Goal: Transaction & Acquisition: Purchase product/service

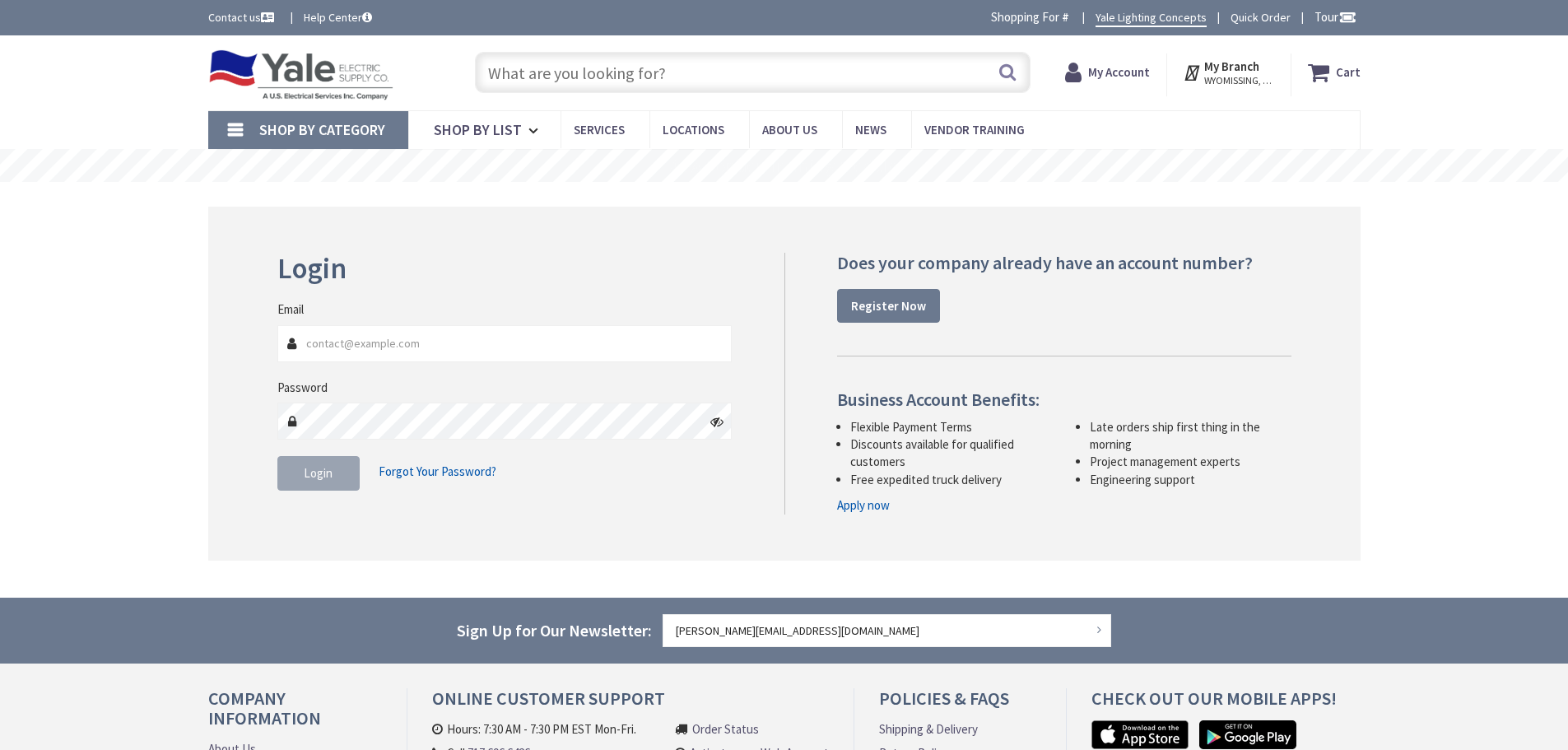
type input "[STREET_ADDRESS]"
type input "[PERSON_NAME][EMAIL_ADDRESS][DOMAIN_NAME]"
click at [307, 484] on button "Login" at bounding box center [318, 473] width 82 height 35
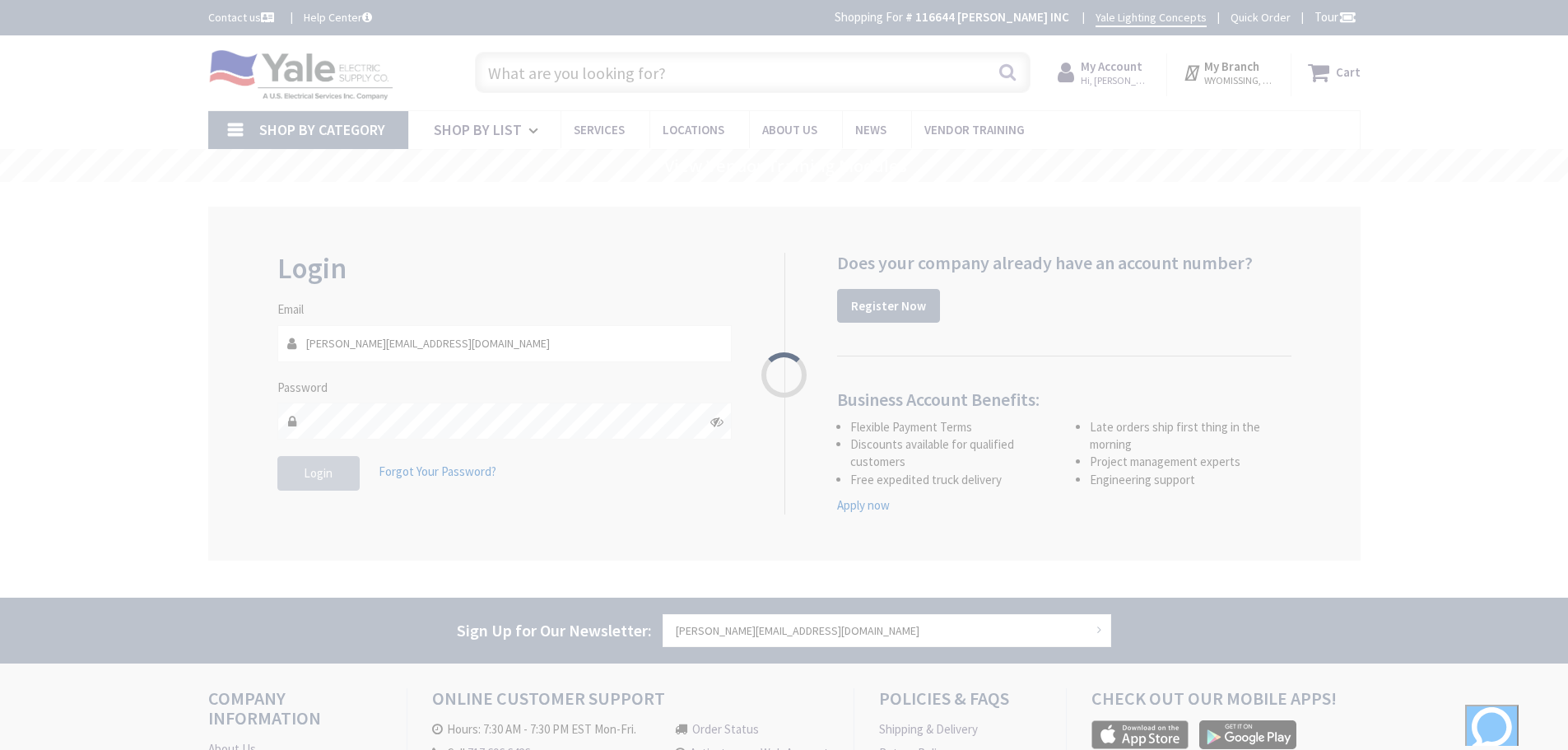
click at [542, 76] on div "Please wait..." at bounding box center [784, 375] width 1568 height 750
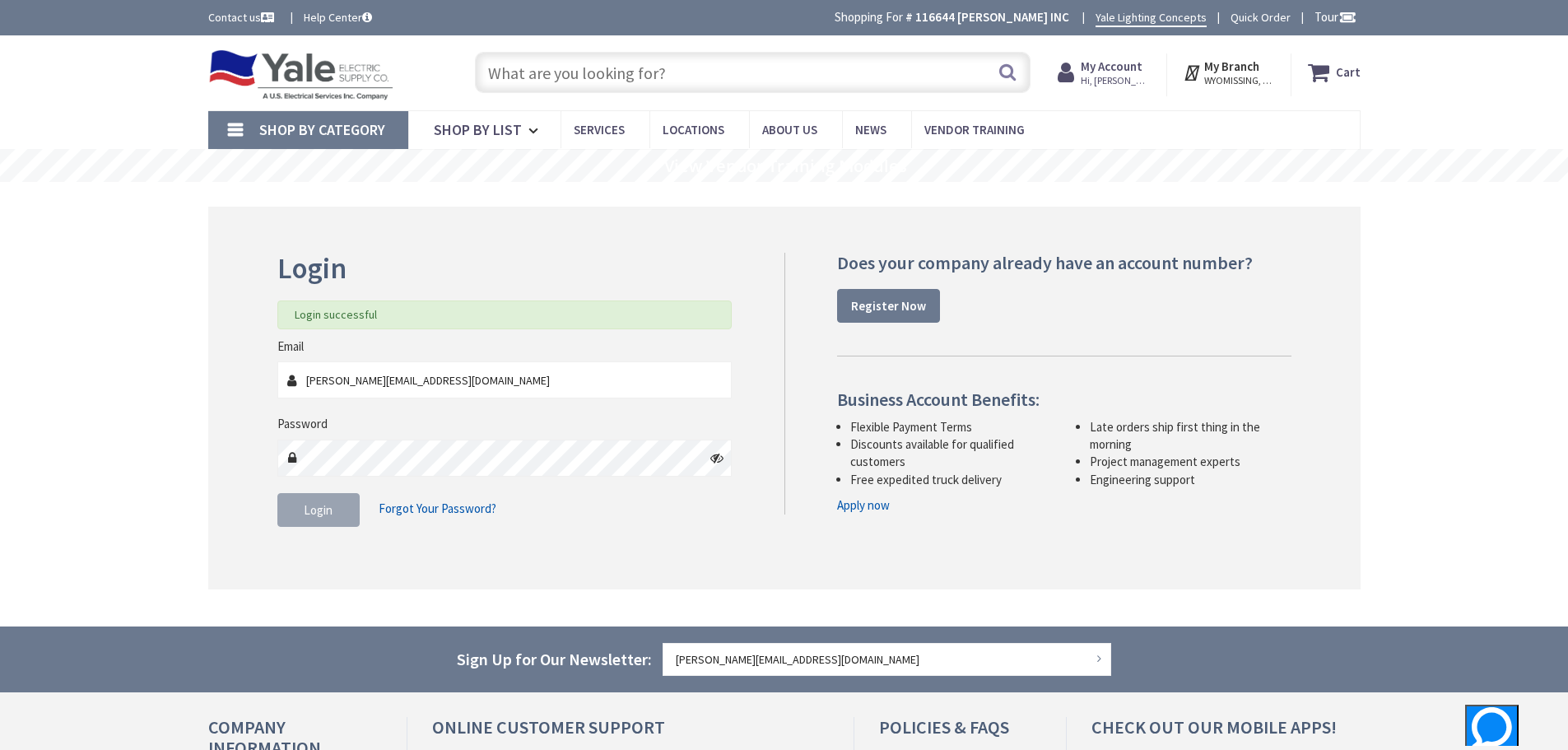
click at [542, 76] on input "text" at bounding box center [753, 72] width 556 height 41
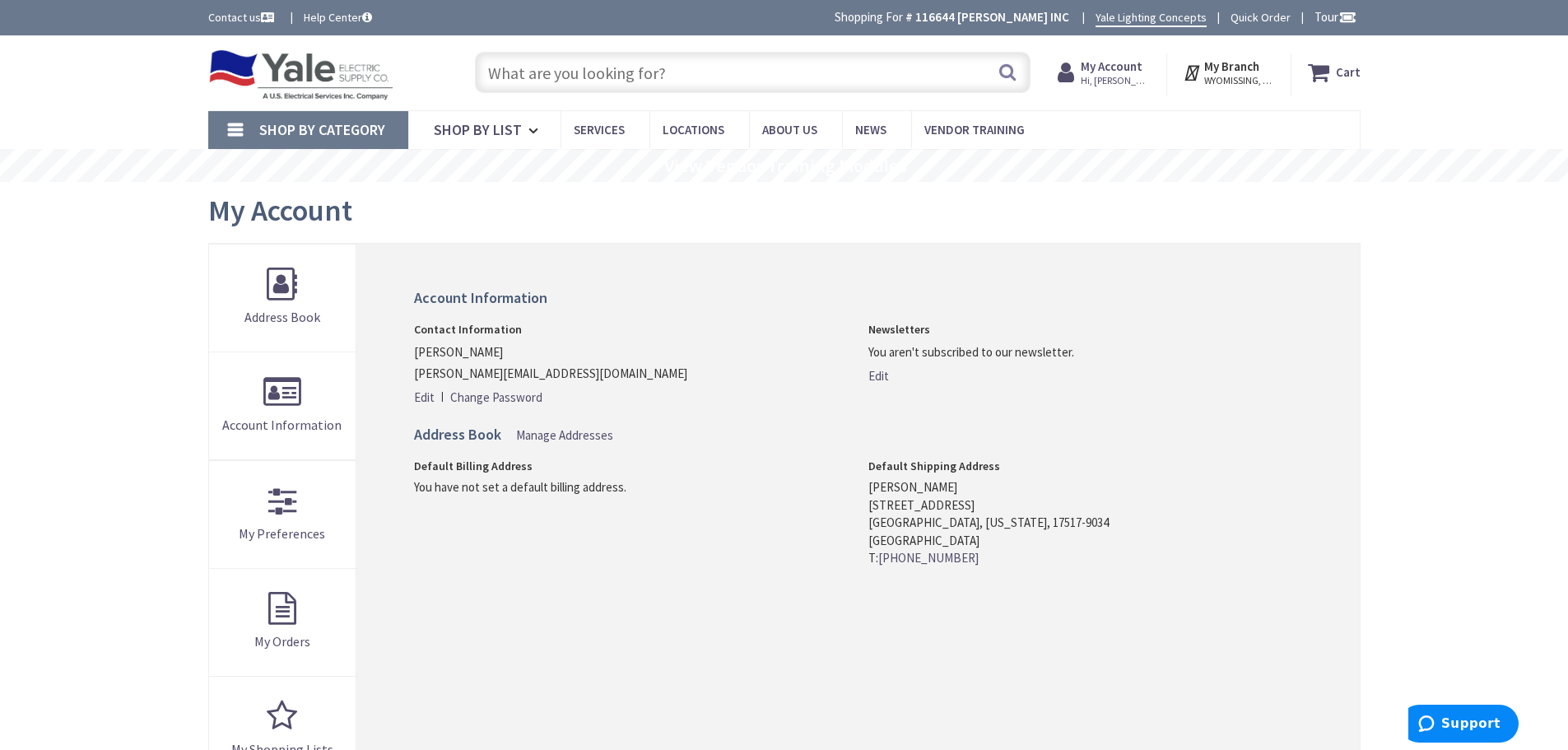
click at [542, 76] on input "text" at bounding box center [753, 72] width 556 height 41
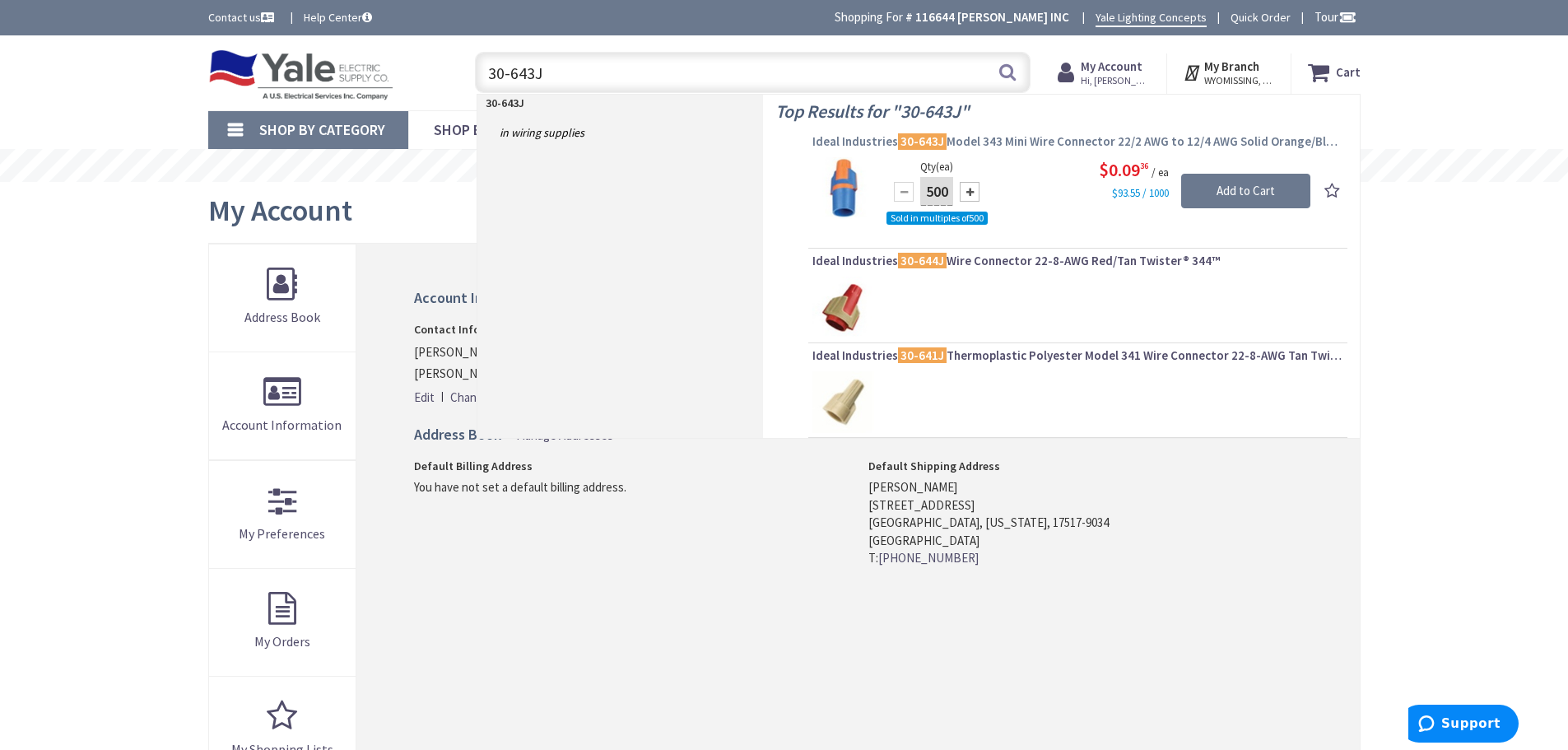
type input "30-643J"
click at [888, 142] on span "Ideal Industries 30-643J Model 343 Mini Wire Connector 22/2 AWG to 12/4 AWG Sol…" at bounding box center [1077, 141] width 531 height 16
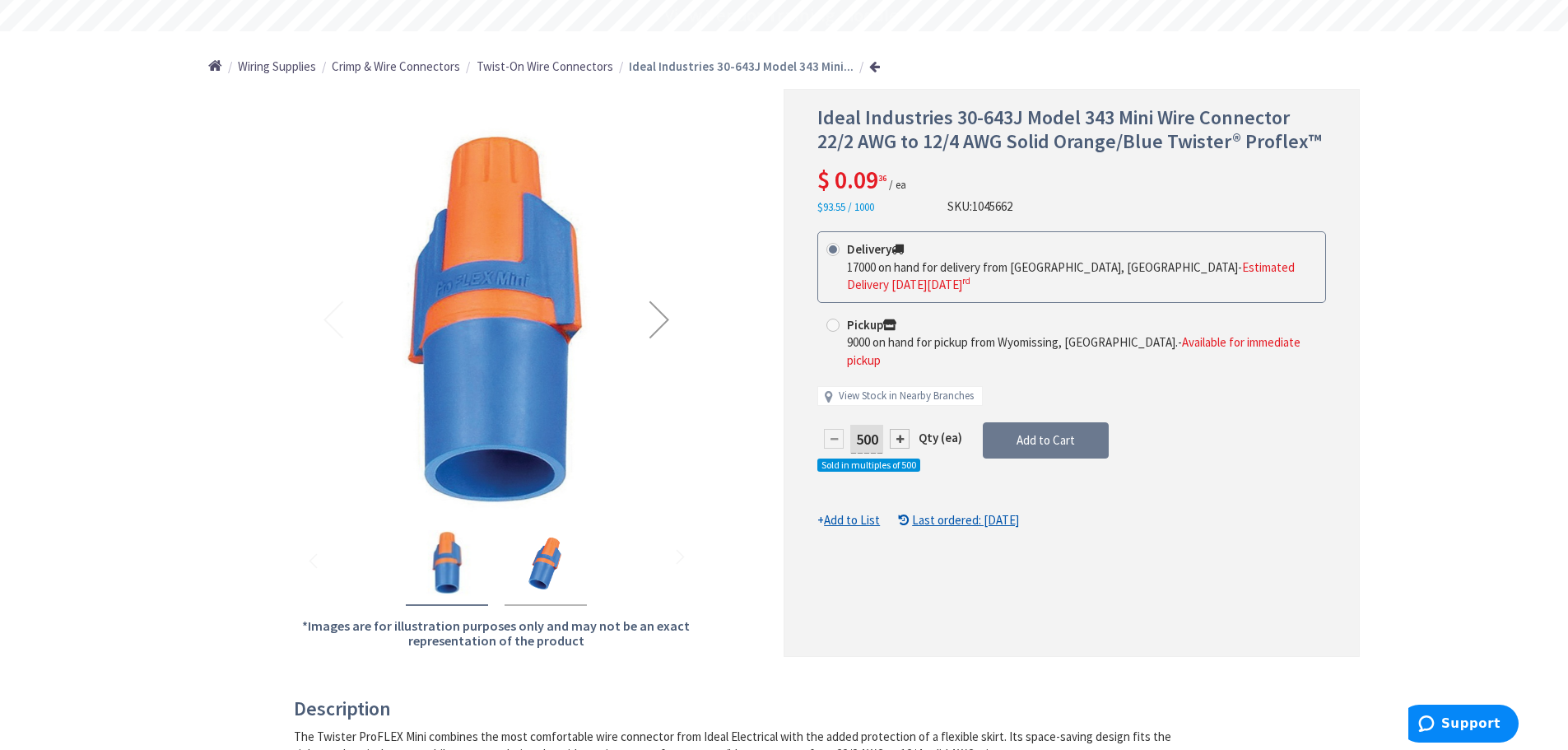
scroll to position [165, 0]
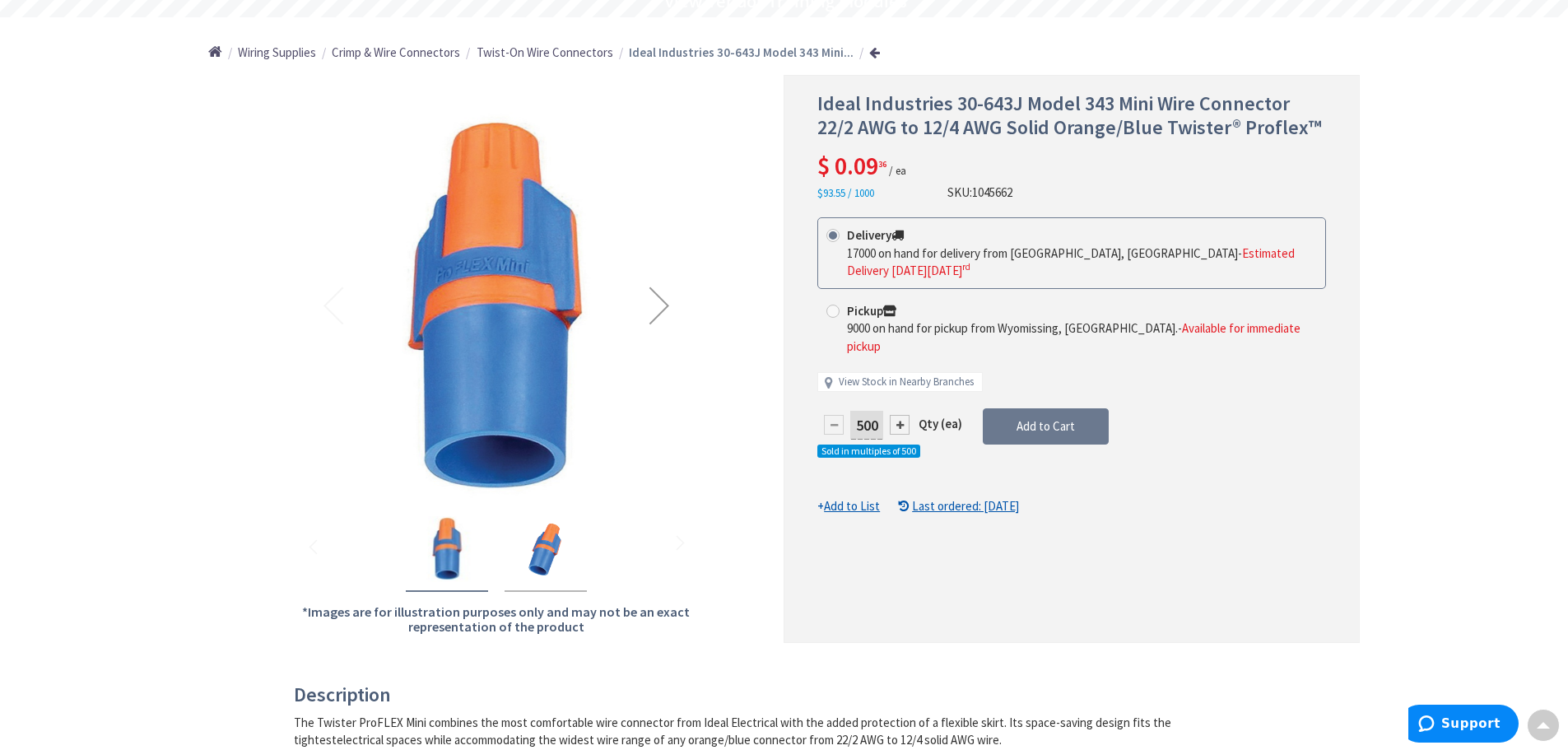
click at [878, 411] on input "500" at bounding box center [866, 425] width 33 height 29
type input "5"
type input "4000"
click at [1030, 401] on form "This product is Discontinued Delivery 17000 on hand for delivery from Cranbury,…" at bounding box center [1071, 366] width 509 height 298
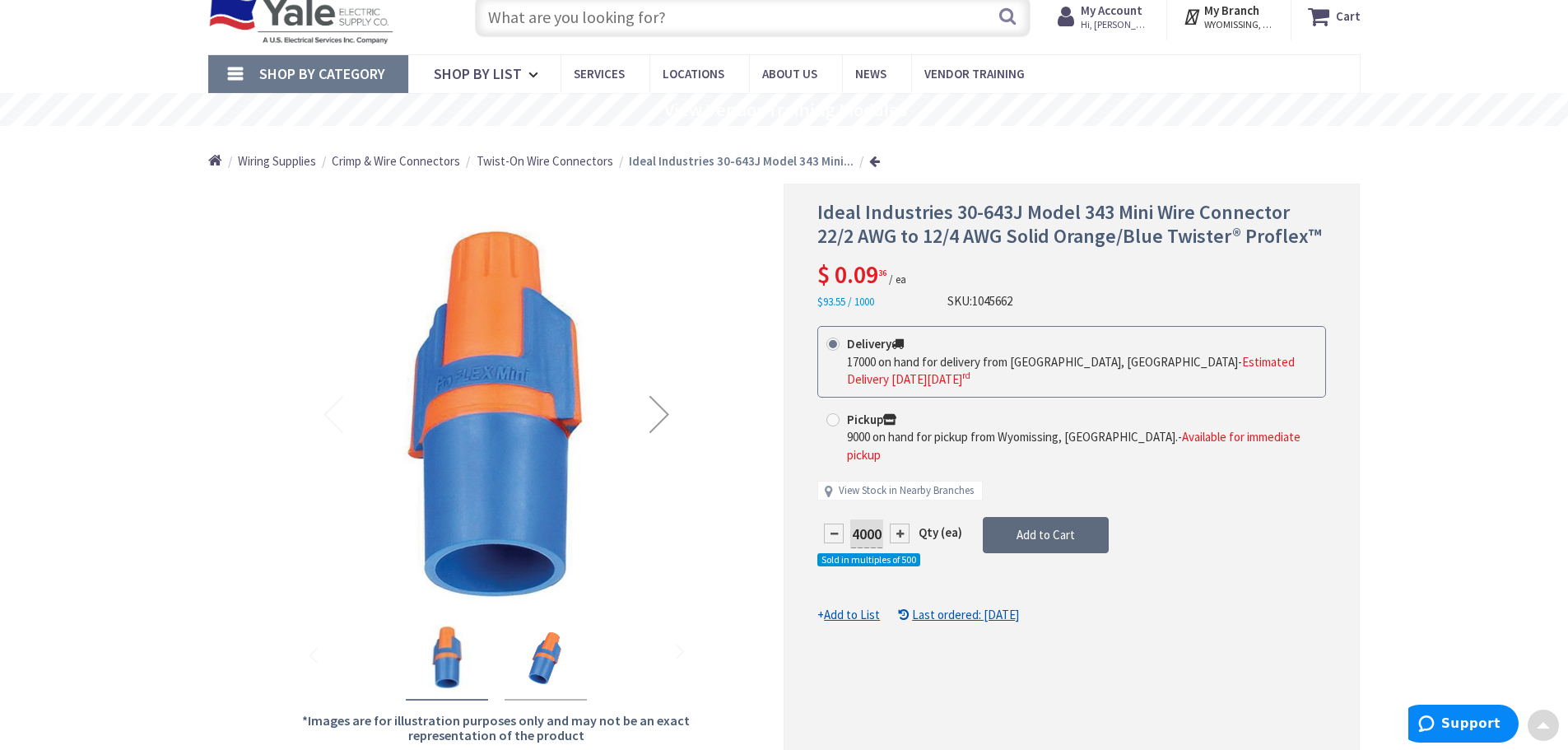
scroll to position [0, 0]
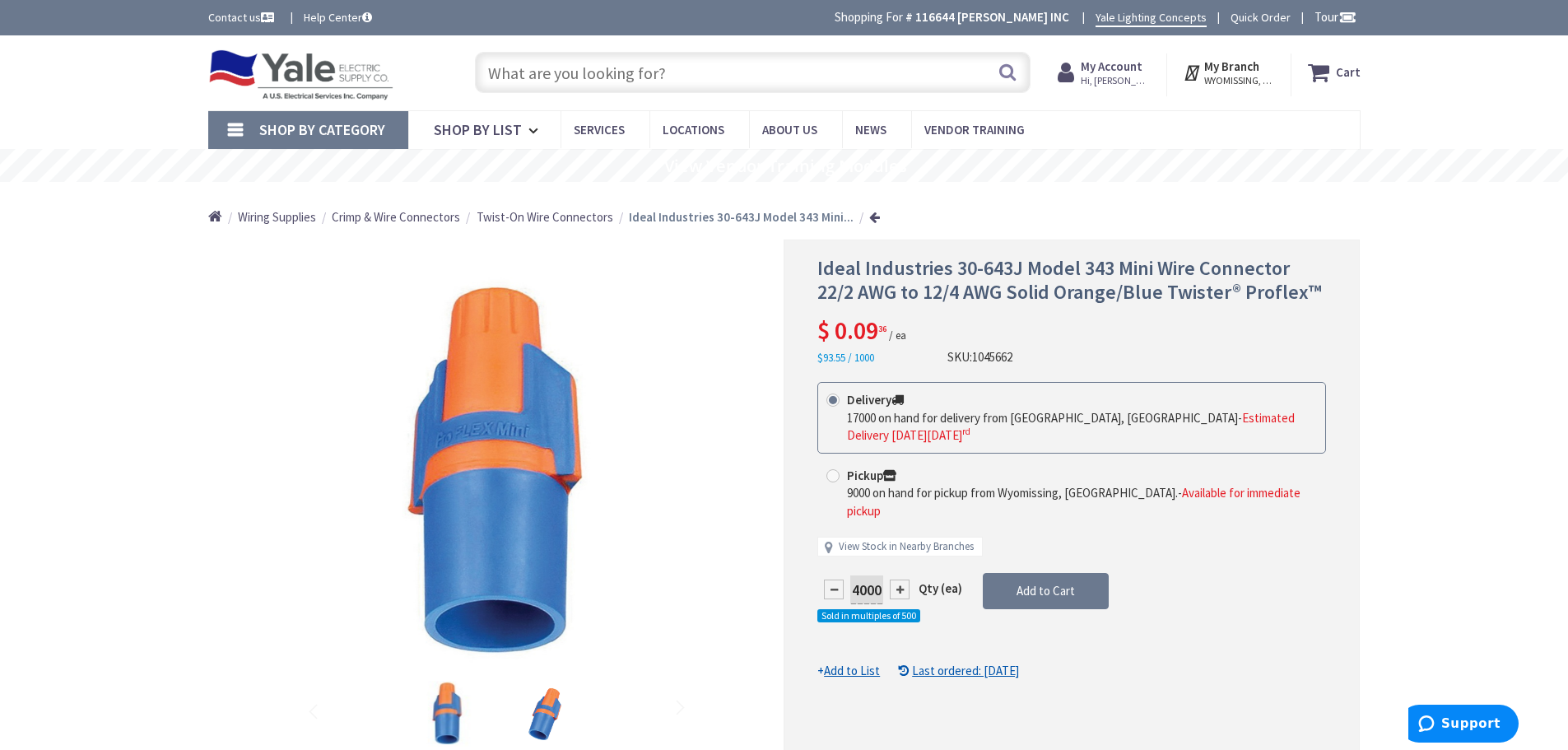
click at [621, 75] on input "text" at bounding box center [753, 72] width 556 height 41
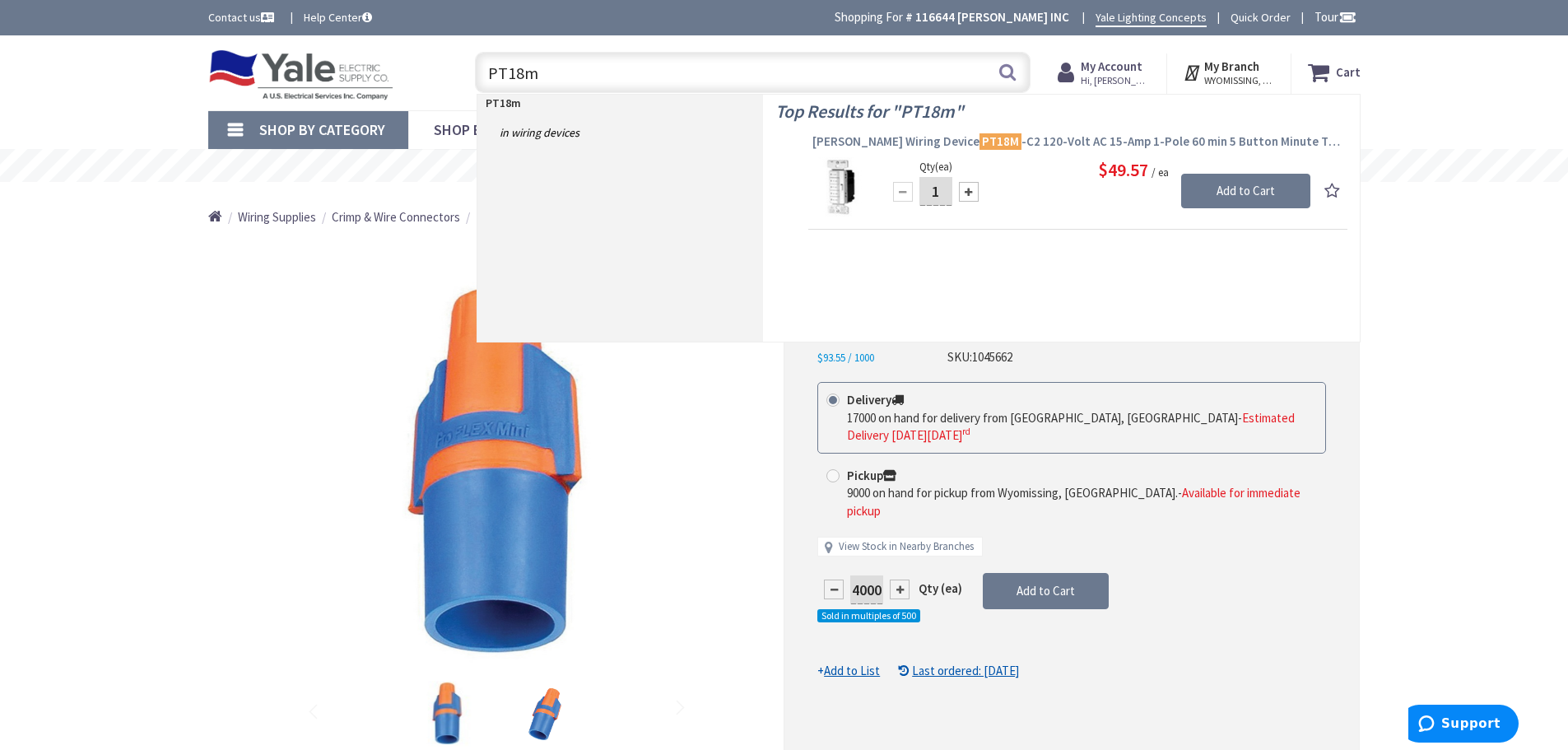
type input "PT18m"
click at [903, 140] on span "Cooper Wiring Device PT18M -C2 120-Volt AC 15-Amp 1-Pole 60 min 5 Button Minute…" at bounding box center [1077, 141] width 531 height 16
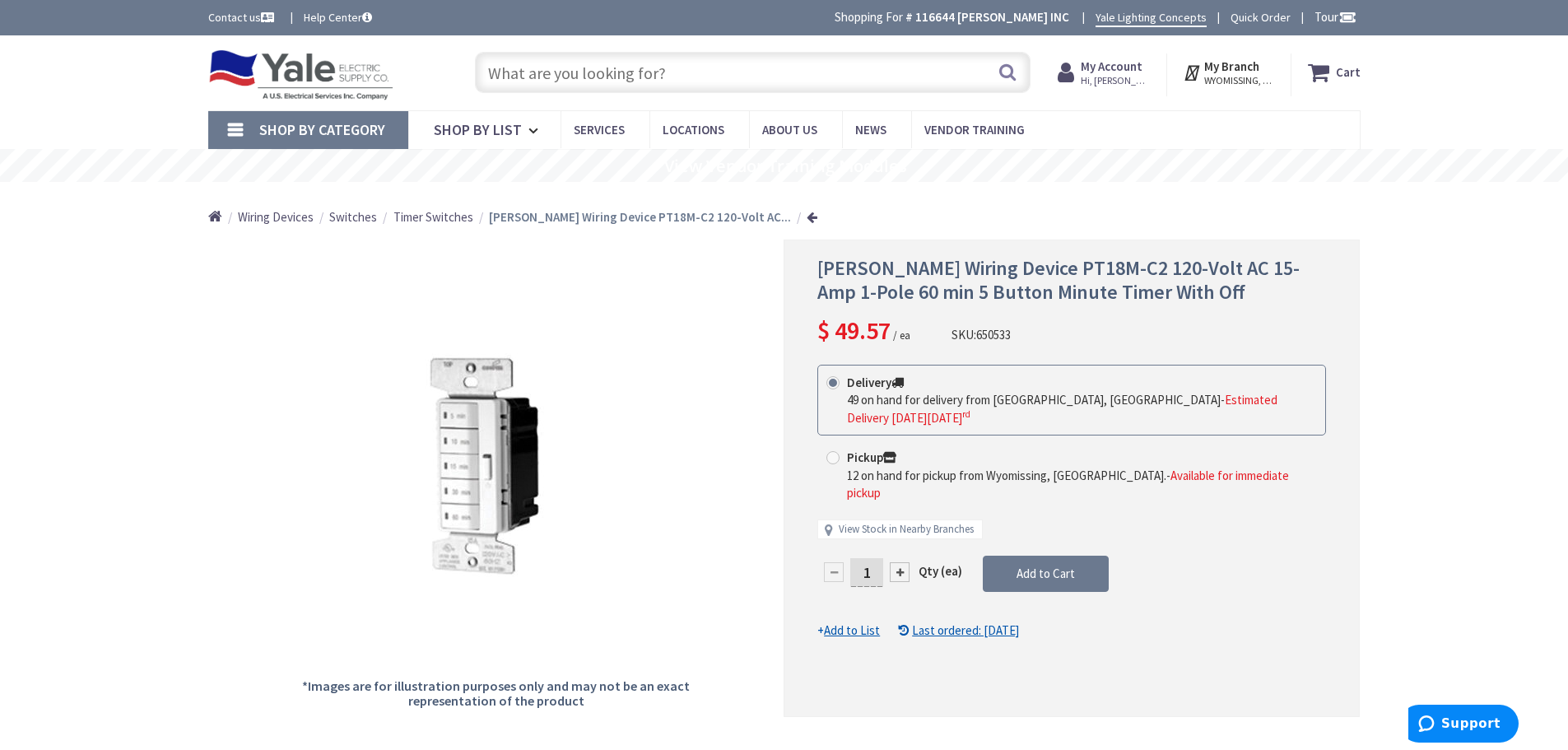
click at [871, 558] on input "1" at bounding box center [866, 572] width 33 height 29
type input "4"
click at [1010, 546] on form "This product is Discontinued Delivery 49 on hand for delivery from Cranbury, NJ…" at bounding box center [1071, 502] width 509 height 275
click at [585, 68] on input "text" at bounding box center [753, 72] width 556 height 41
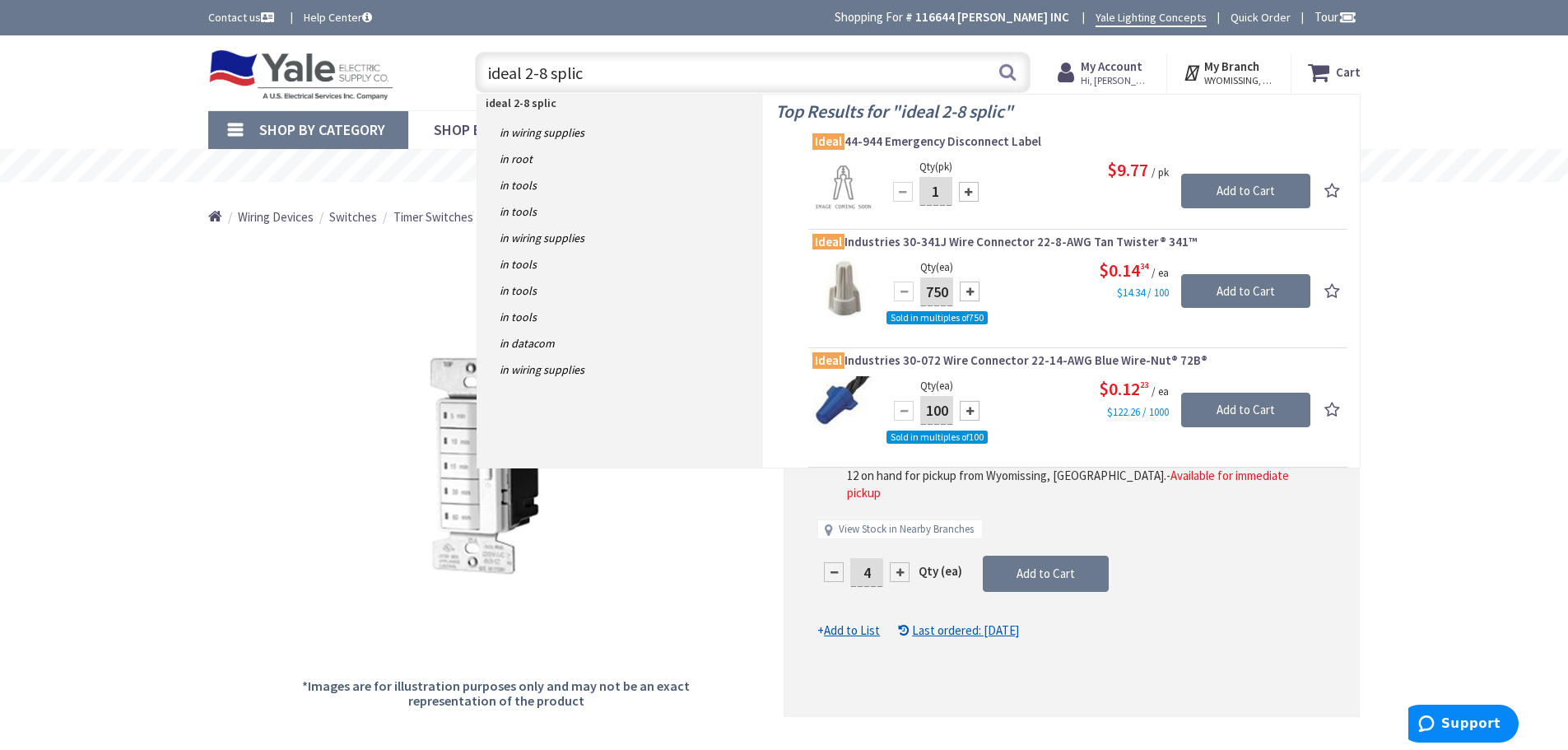
type input "ideal 2-8 splice"
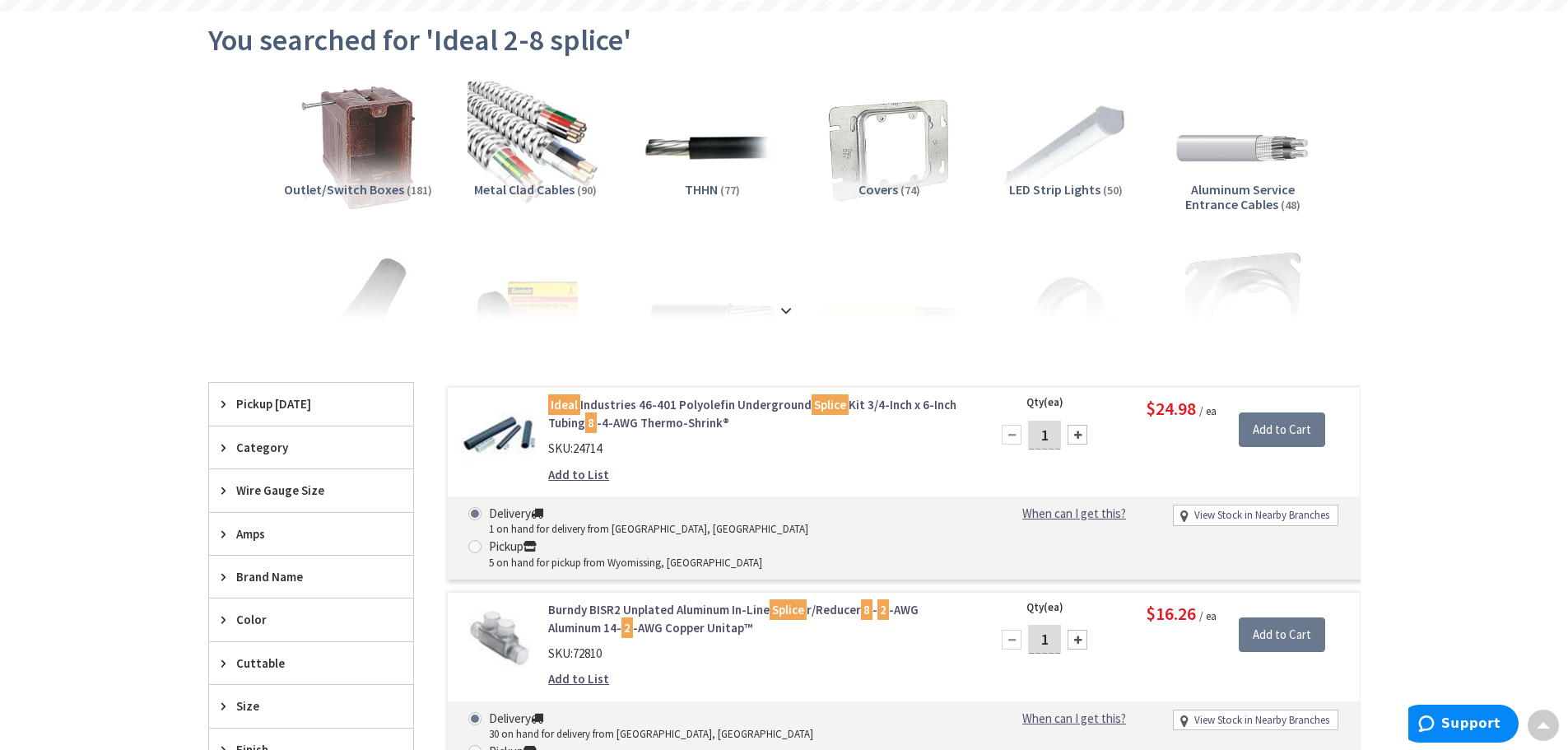
scroll to position [165, 0]
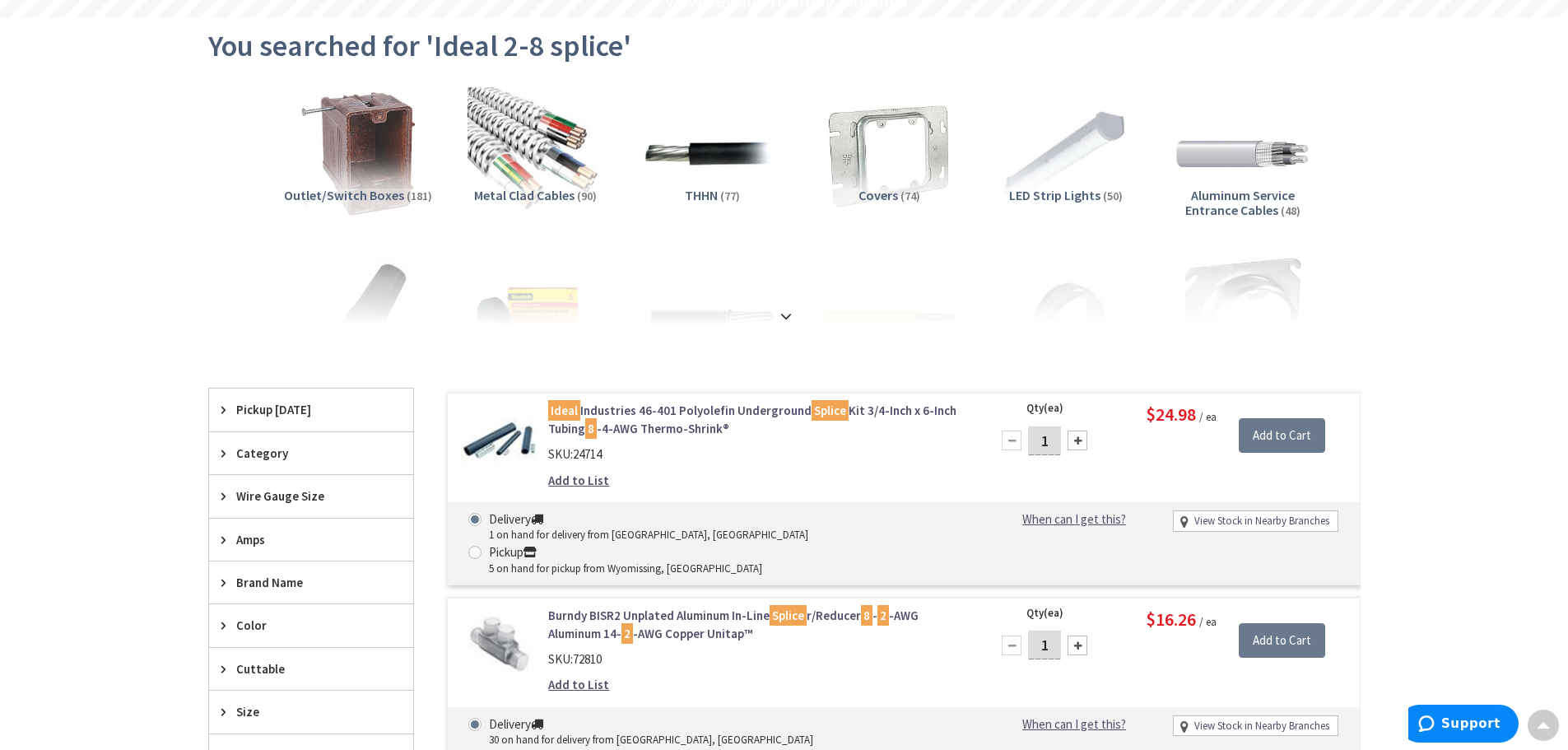
click at [684, 407] on link "Ideal Industries 46-401 Polyolefin Underground Splice Kit 3/4-Inch x 6-Inch Tub…" at bounding box center [757, 419] width 419 height 35
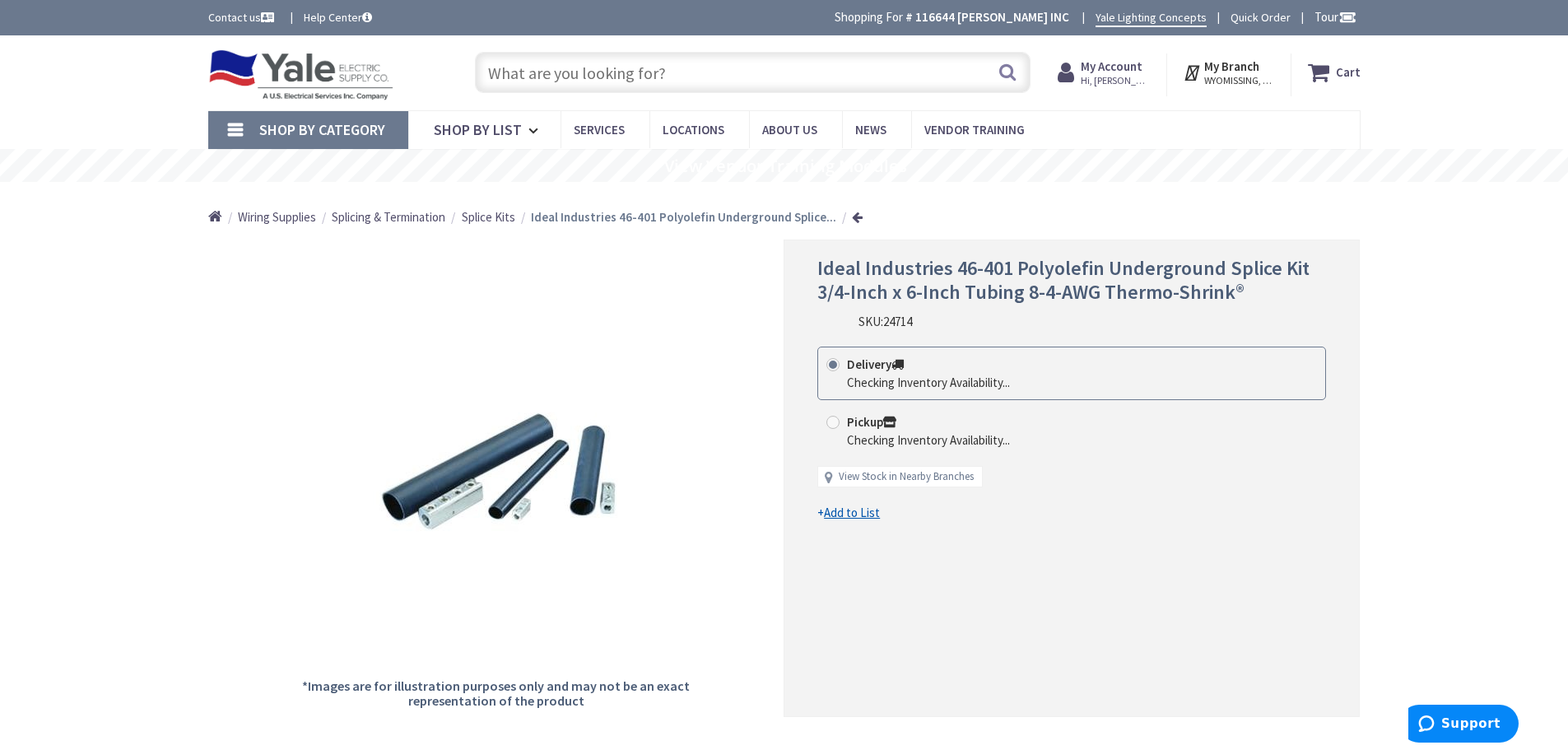
click at [498, 214] on span "Splice Kits" at bounding box center [489, 217] width 54 height 16
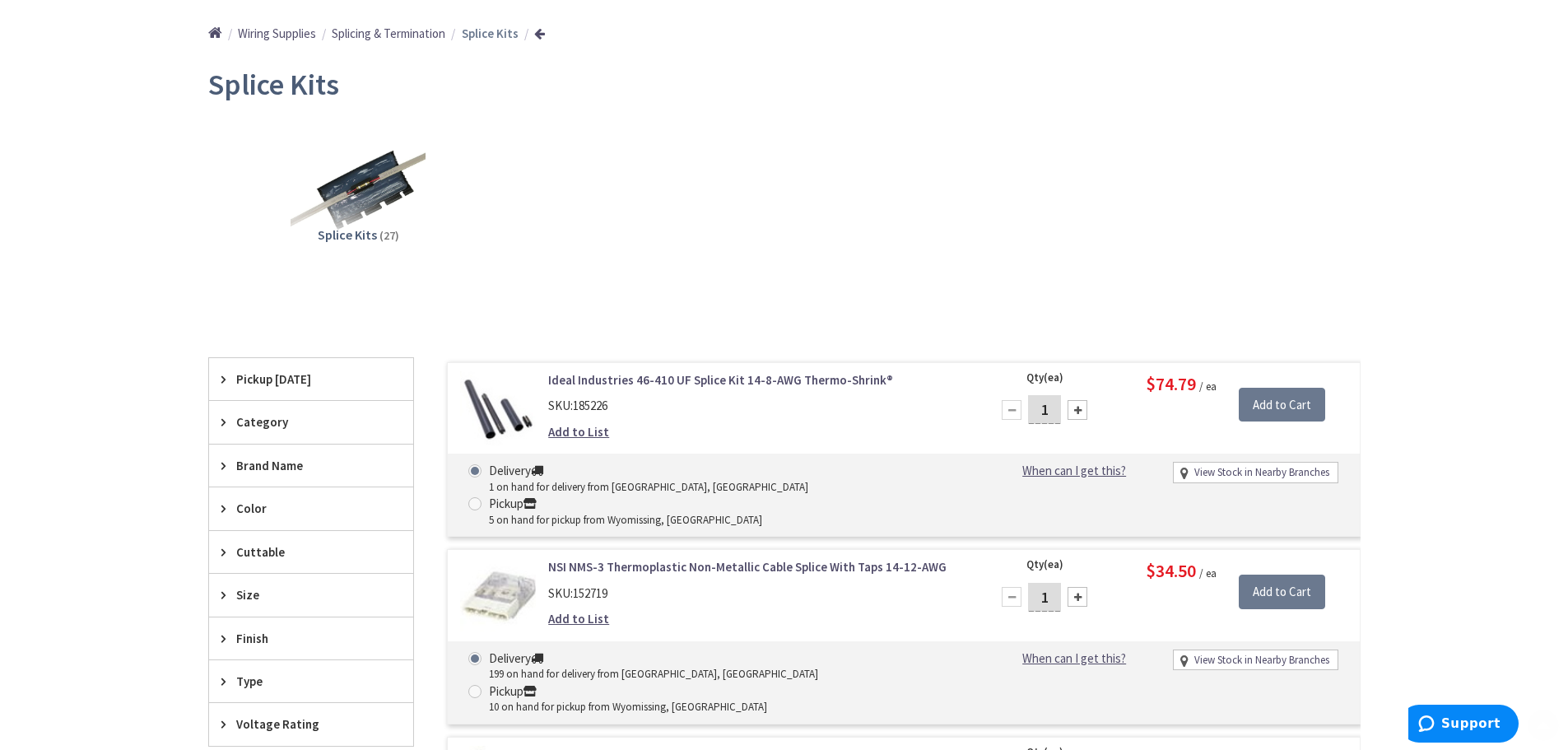
scroll to position [247, 0]
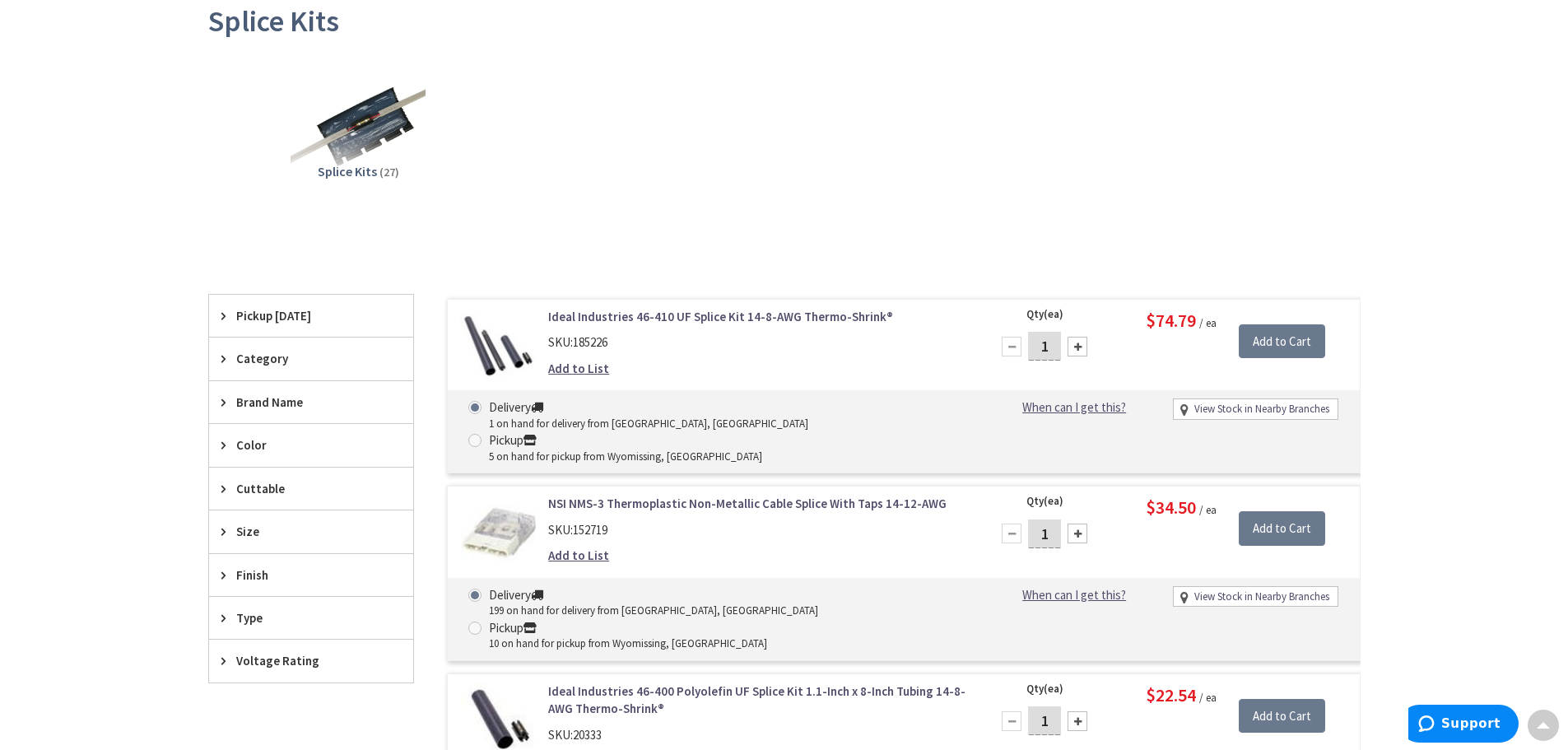
click at [745, 315] on link "Ideal Industries 46-410 UF Splice Kit 14-8-AWG Thermo-Shrink®" at bounding box center [757, 316] width 419 height 17
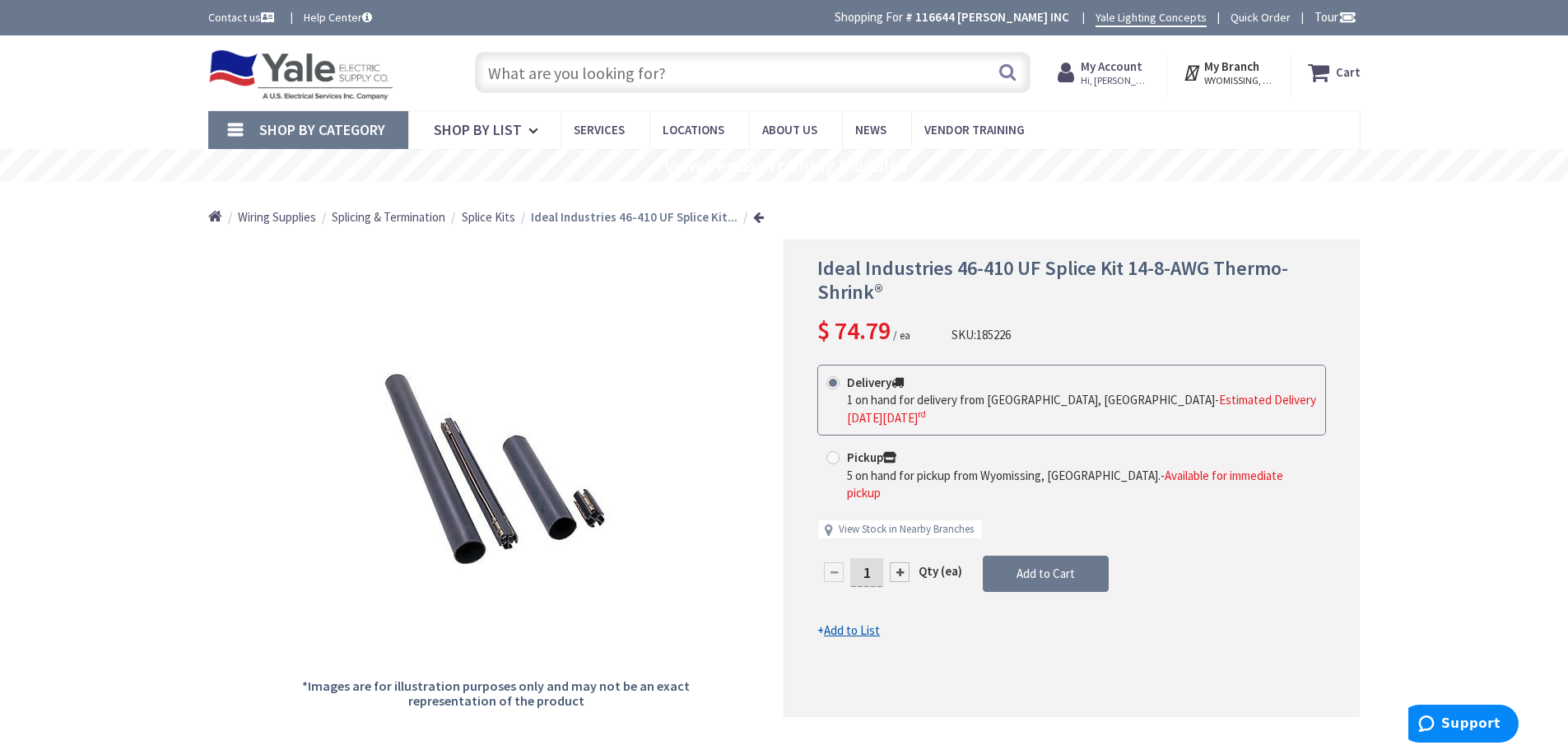
click at [499, 214] on span "Splice Kits" at bounding box center [489, 217] width 54 height 16
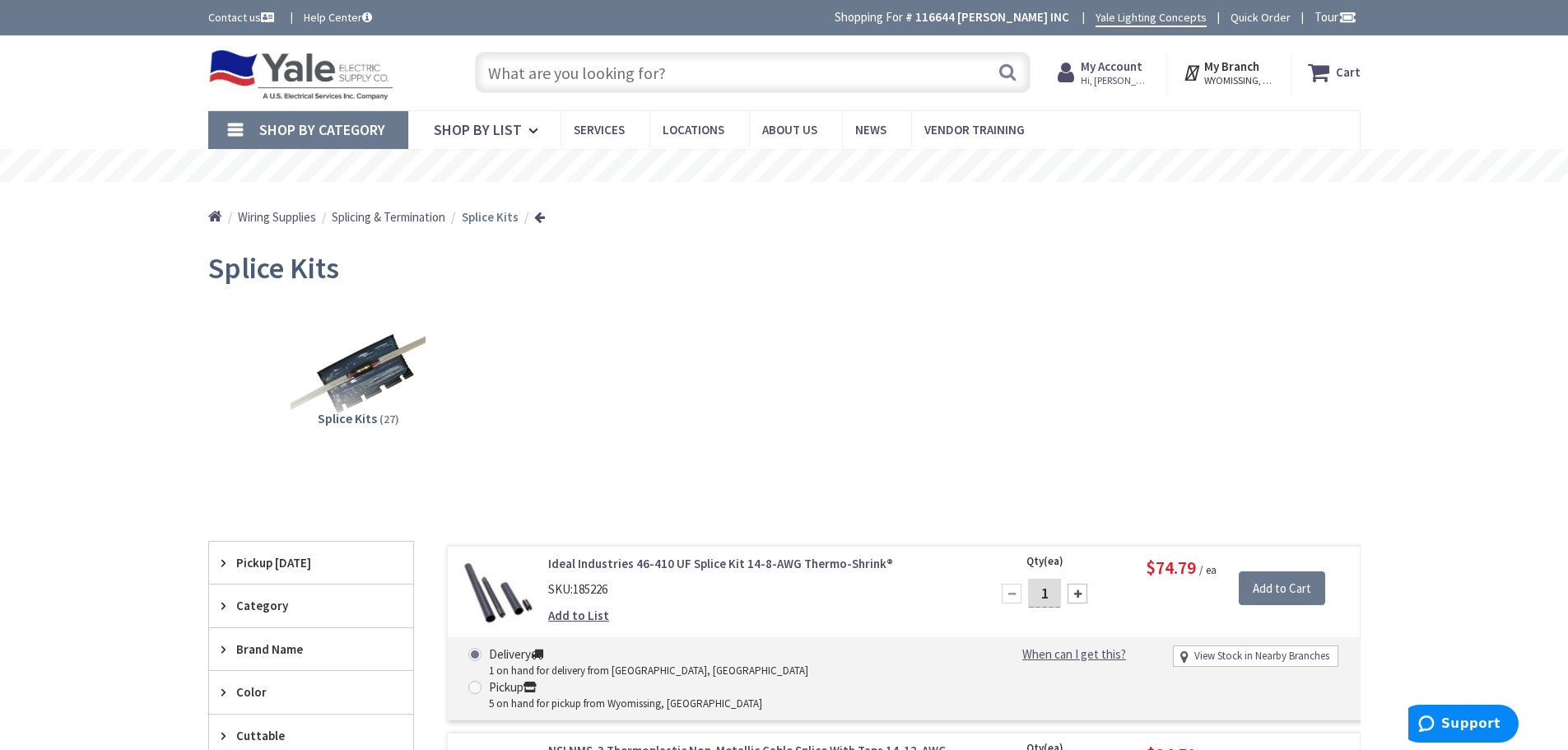
click at [521, 78] on input "text" at bounding box center [753, 72] width 556 height 41
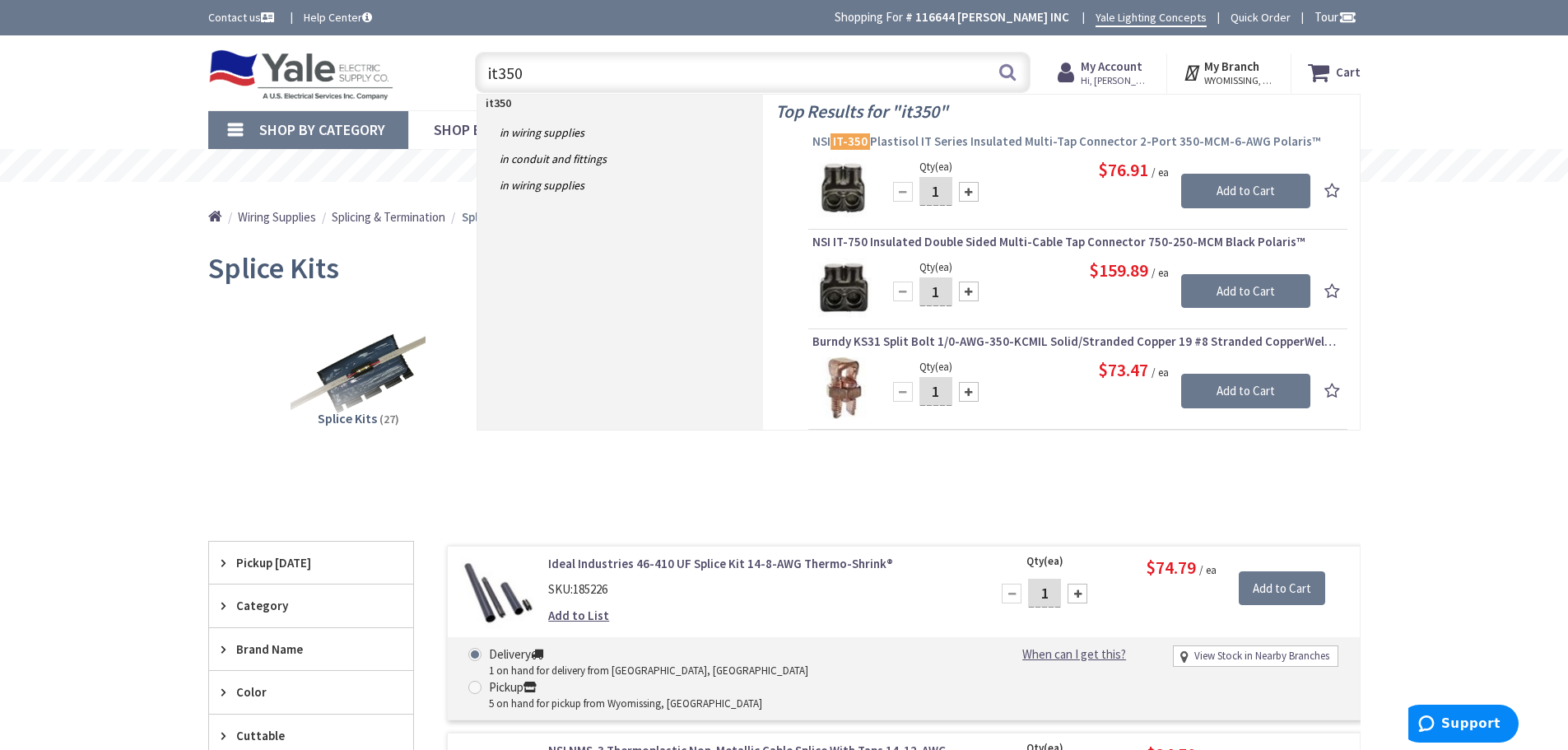
type input "it350"
click at [915, 140] on span "NSI IT-350 Plastisol IT Series Insulated Multi-Tap Connector 2-Port 350-MCM-6-A…" at bounding box center [1077, 141] width 531 height 16
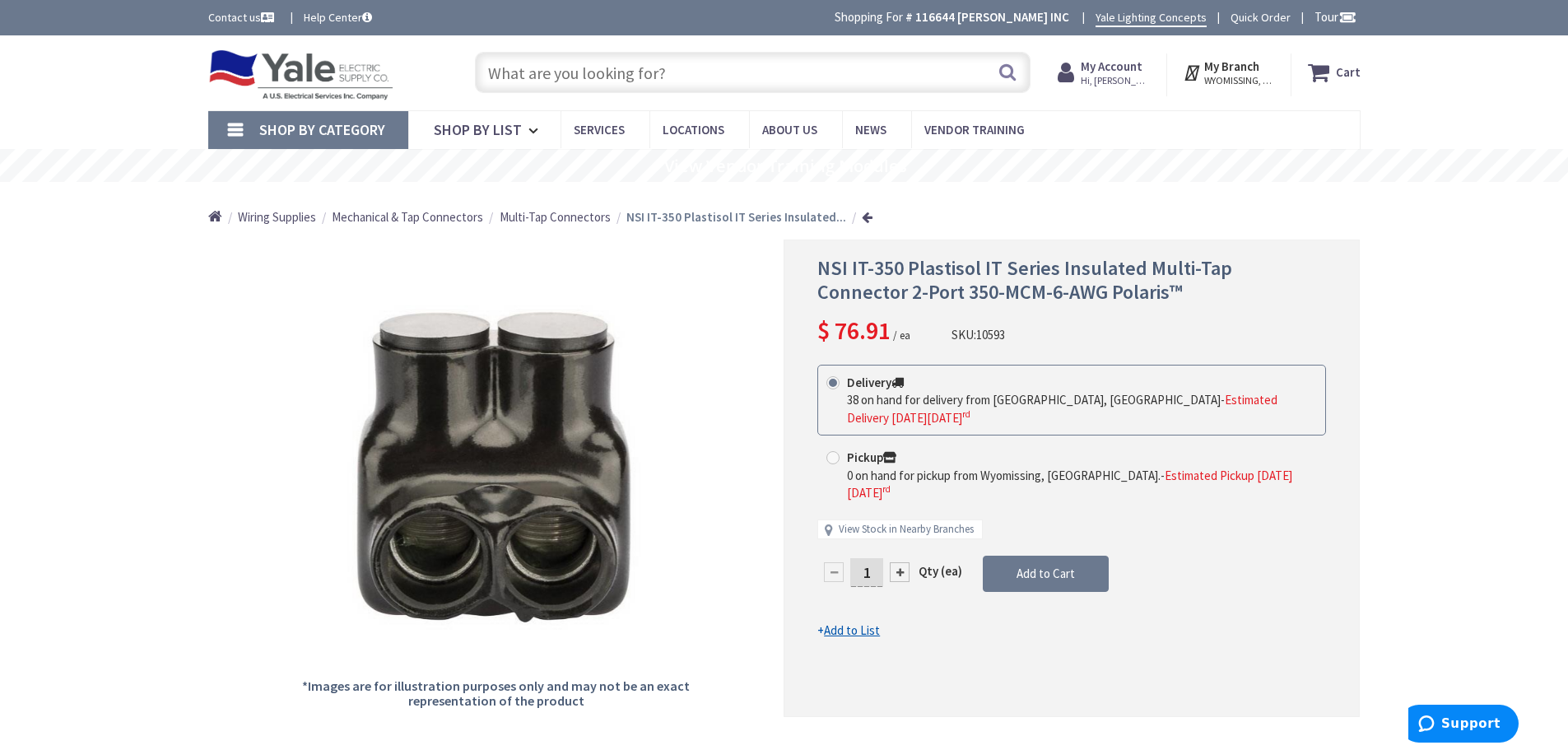
click at [1325, 68] on icon at bounding box center [1321, 73] width 28 height 30
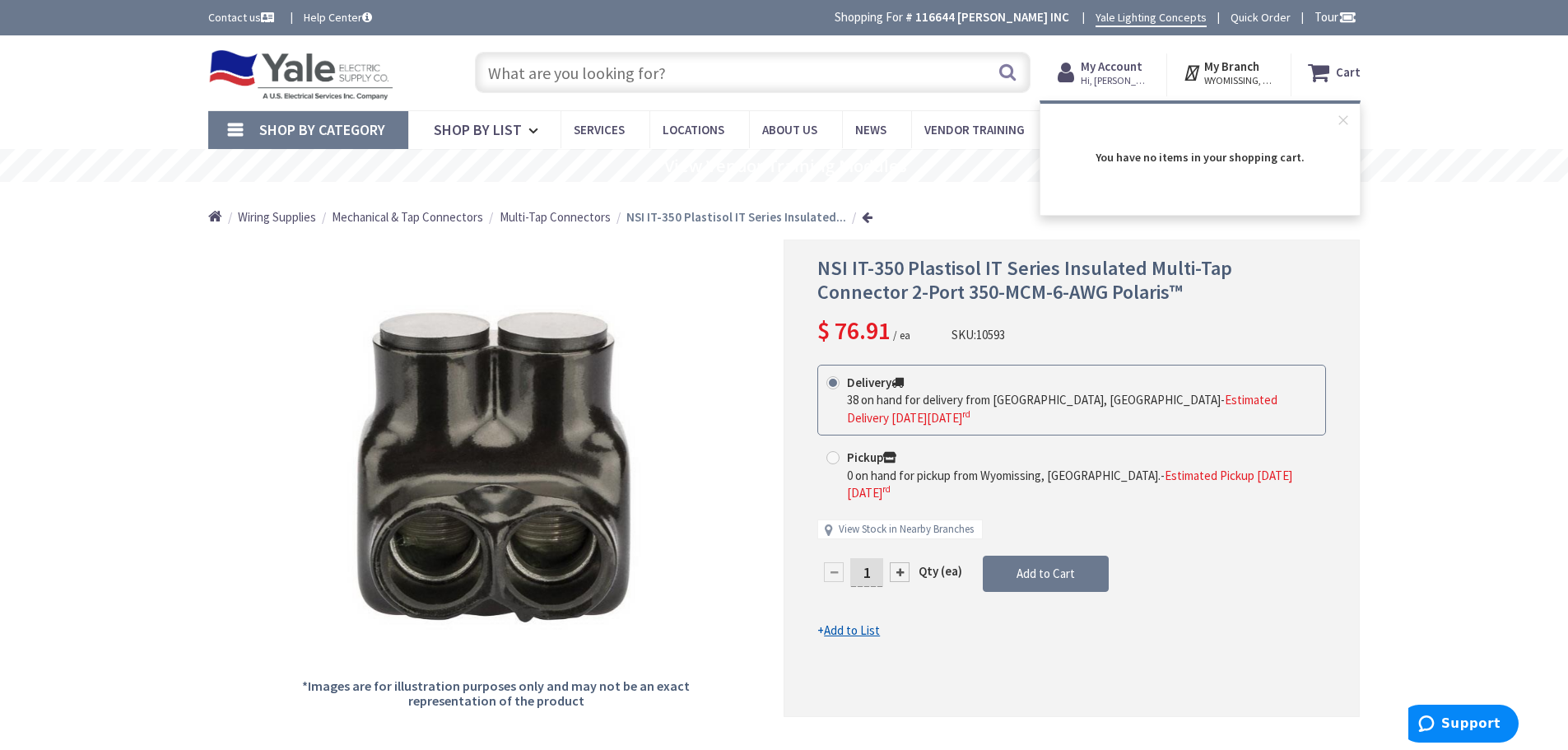
click at [544, 64] on input "text" at bounding box center [753, 72] width 556 height 41
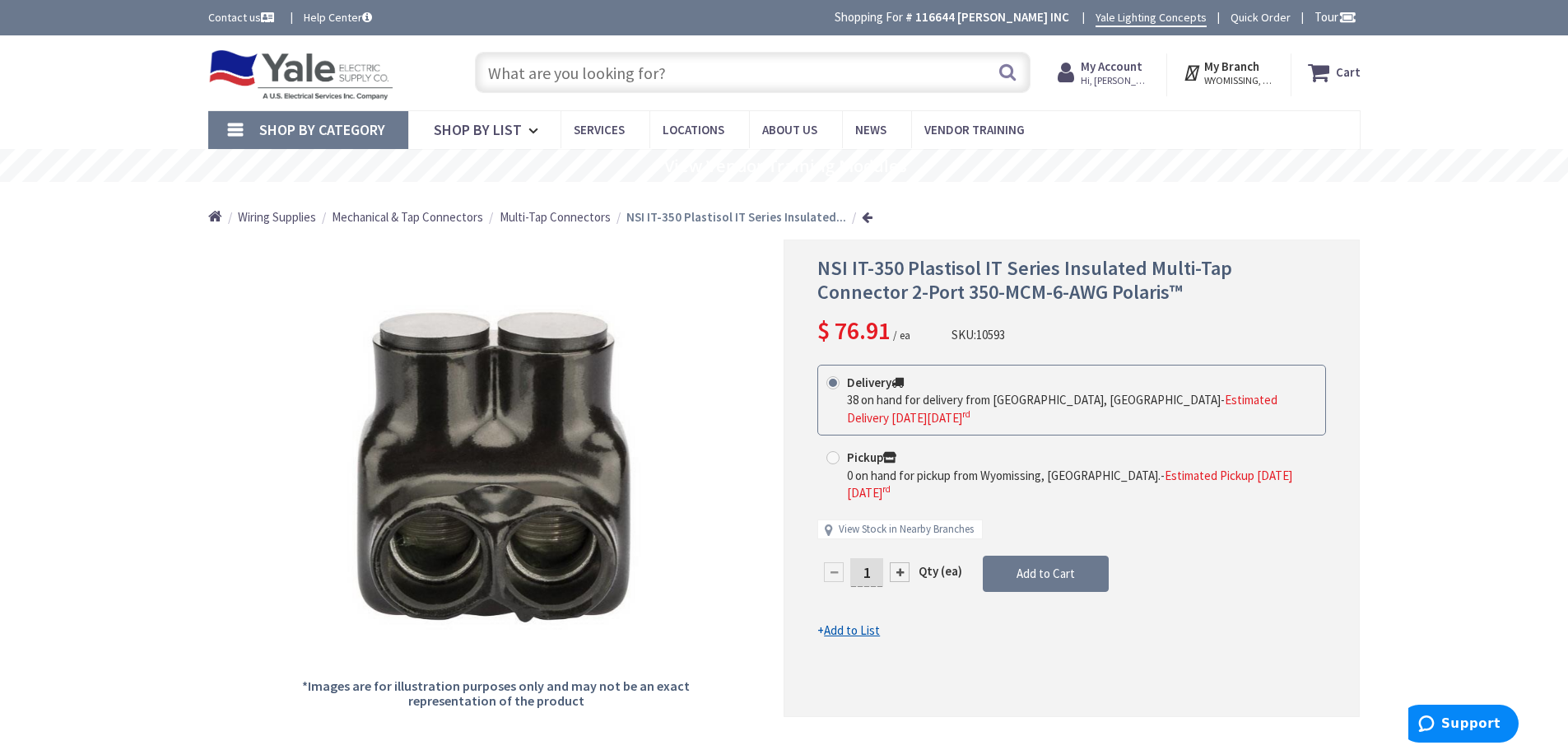
click at [1107, 67] on strong "My Account" at bounding box center [1111, 66] width 62 height 16
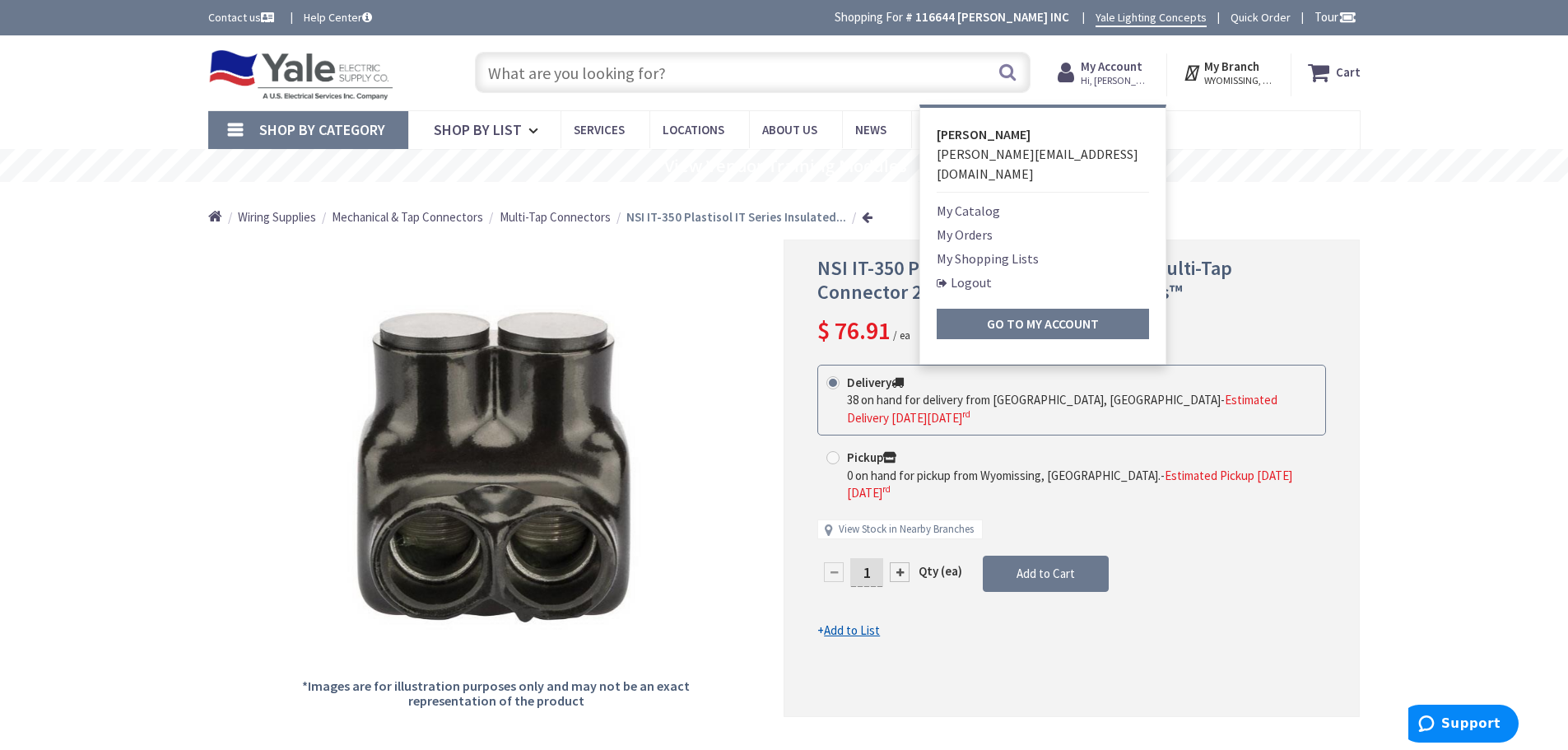
click at [980, 225] on link "My Orders" at bounding box center [964, 235] width 56 height 20
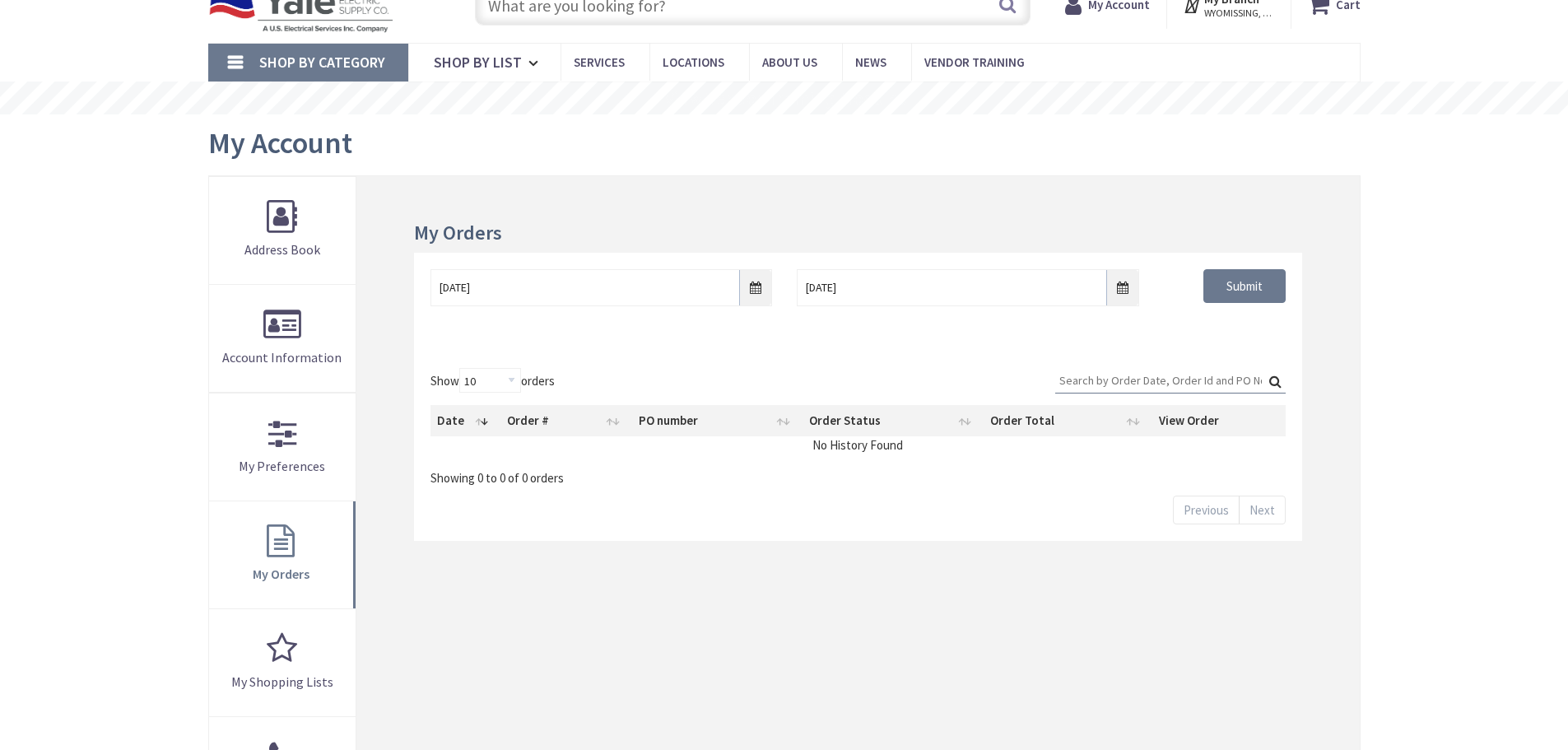
scroll to position [82, 0]
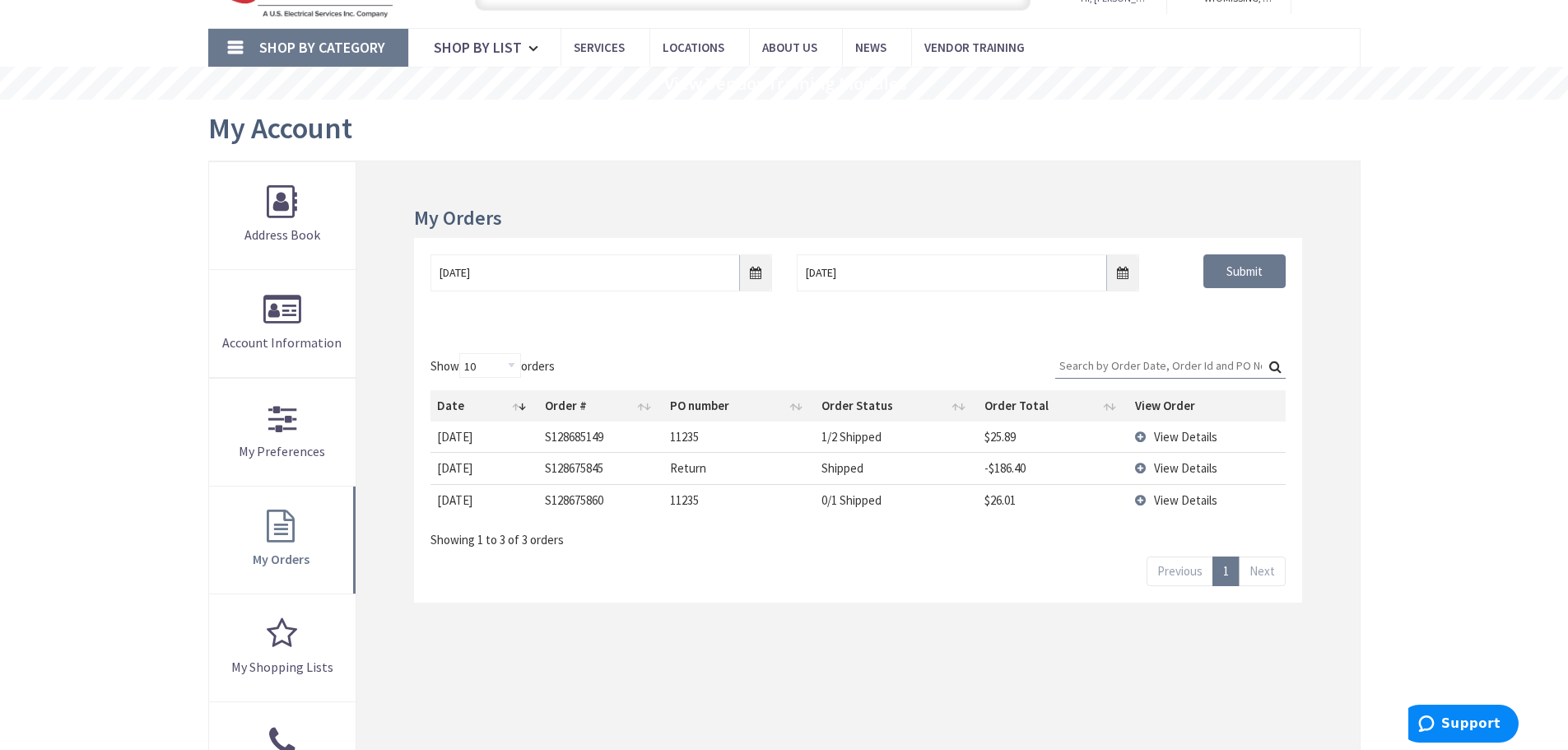
click at [1172, 438] on span "View Details" at bounding box center [1184, 437] width 63 height 16
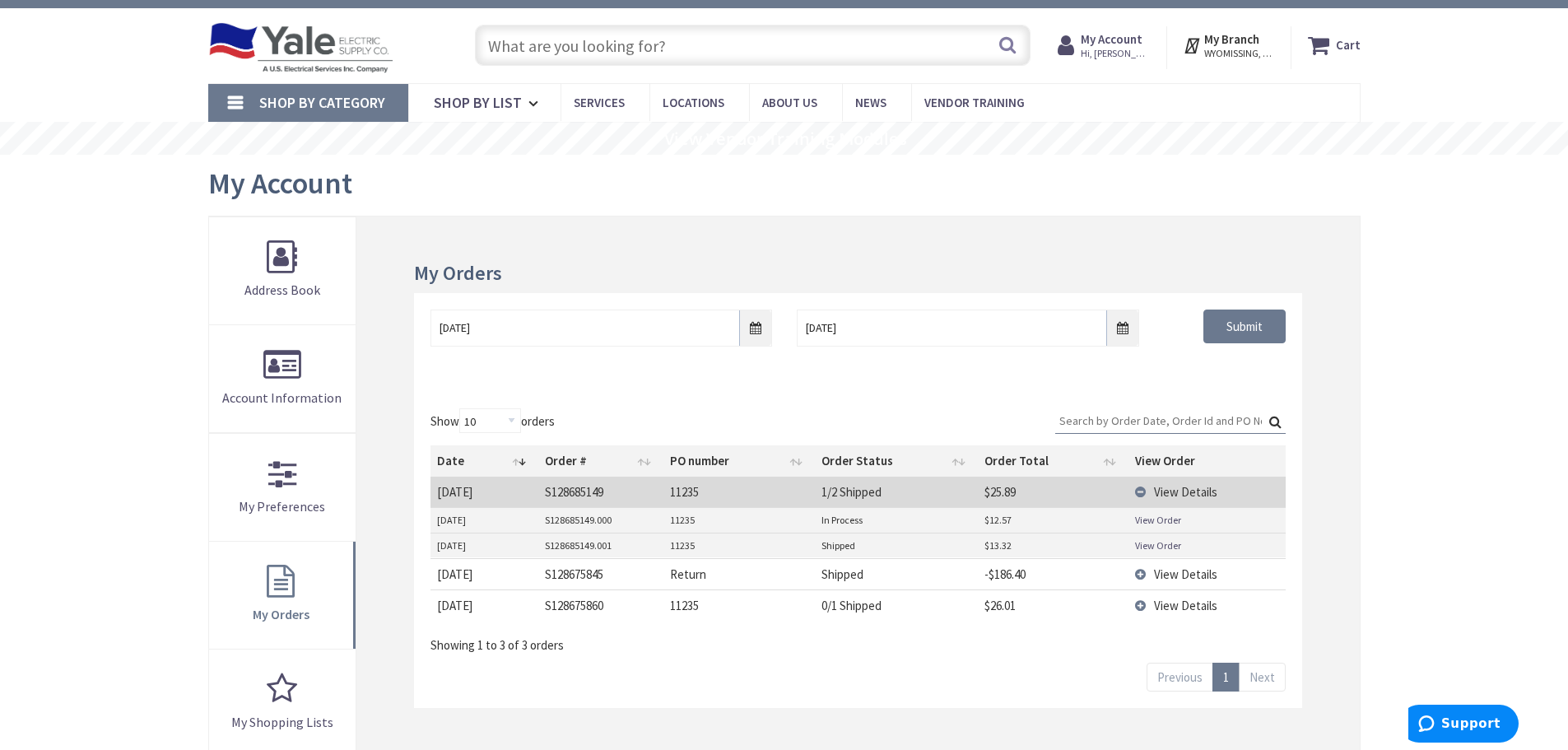
scroll to position [0, 0]
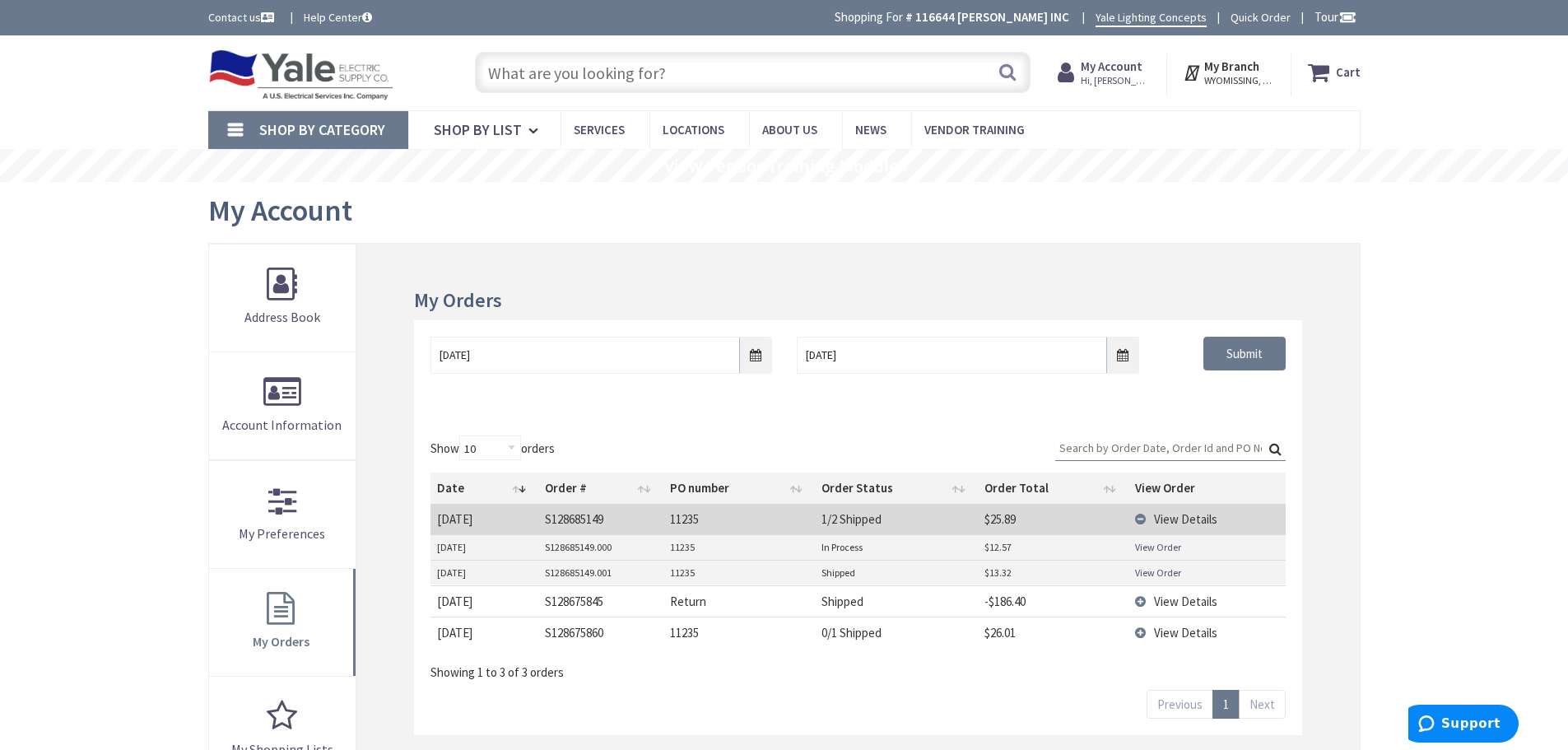
click at [538, 69] on input "text" at bounding box center [753, 72] width 556 height 41
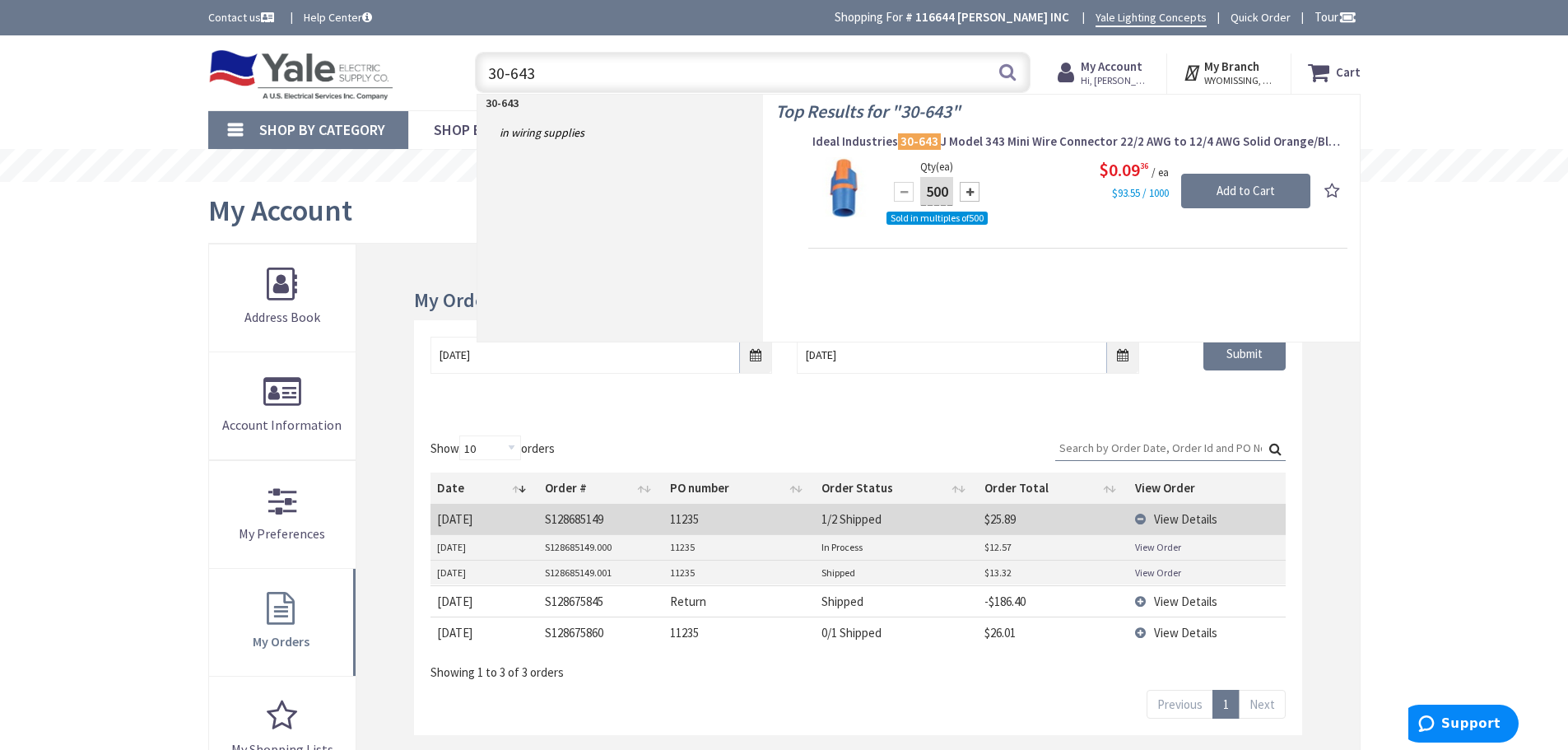
type input "30-643"
click at [944, 190] on input "500" at bounding box center [936, 191] width 33 height 29
click at [952, 190] on input "500" at bounding box center [936, 191] width 33 height 29
type input "5"
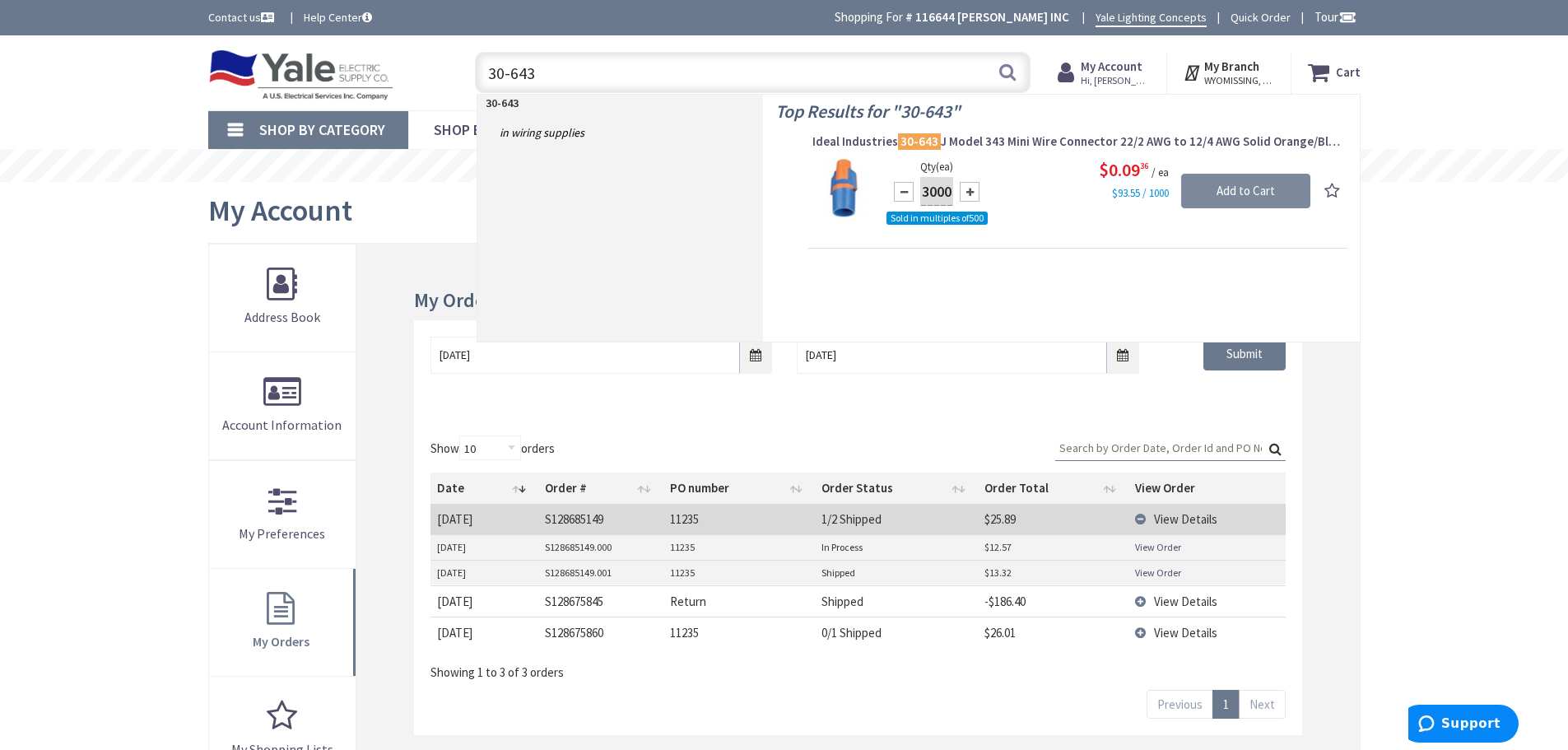
type input "3000"
click at [1213, 197] on input "Add to Cart" at bounding box center [1245, 191] width 129 height 35
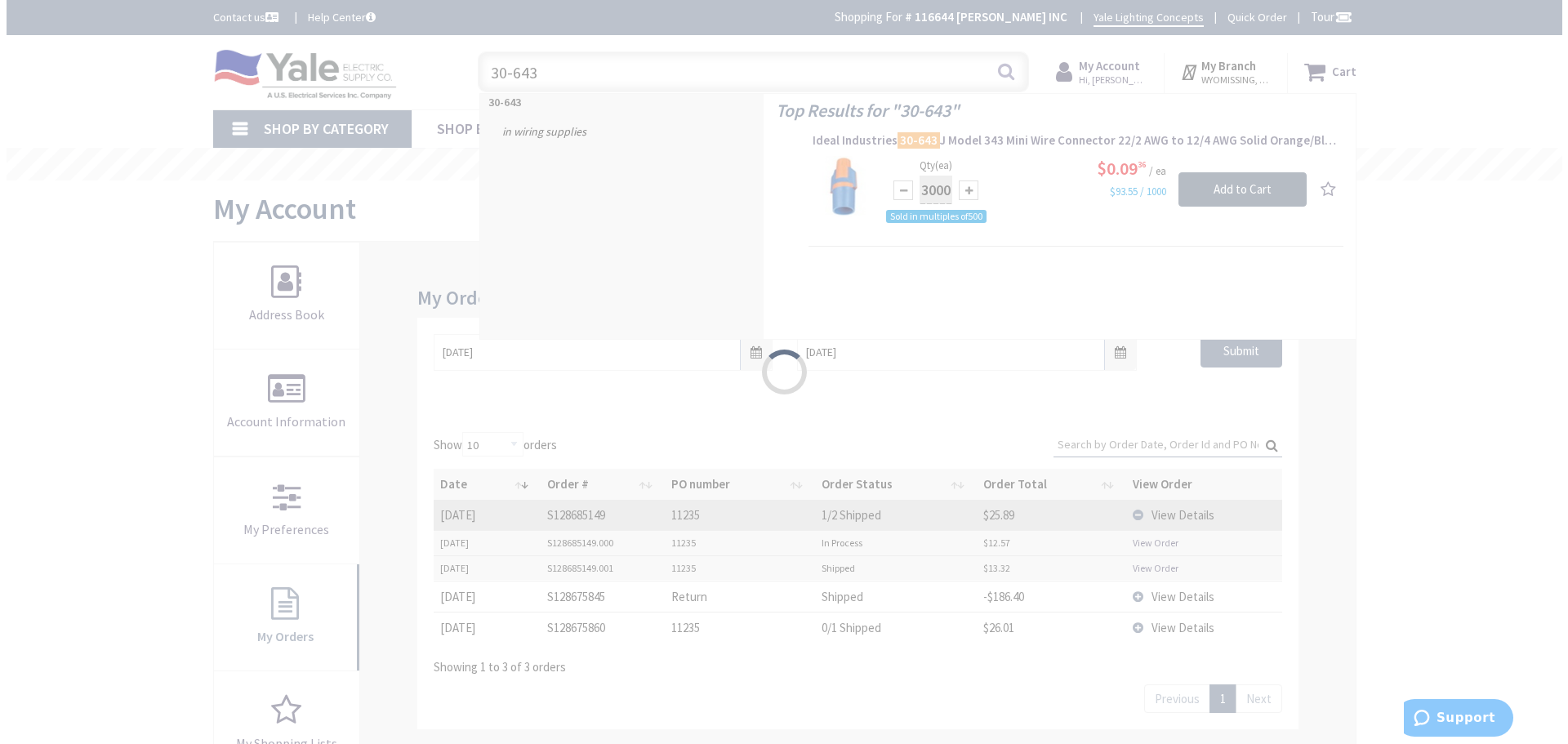
scroll to position [0, 0]
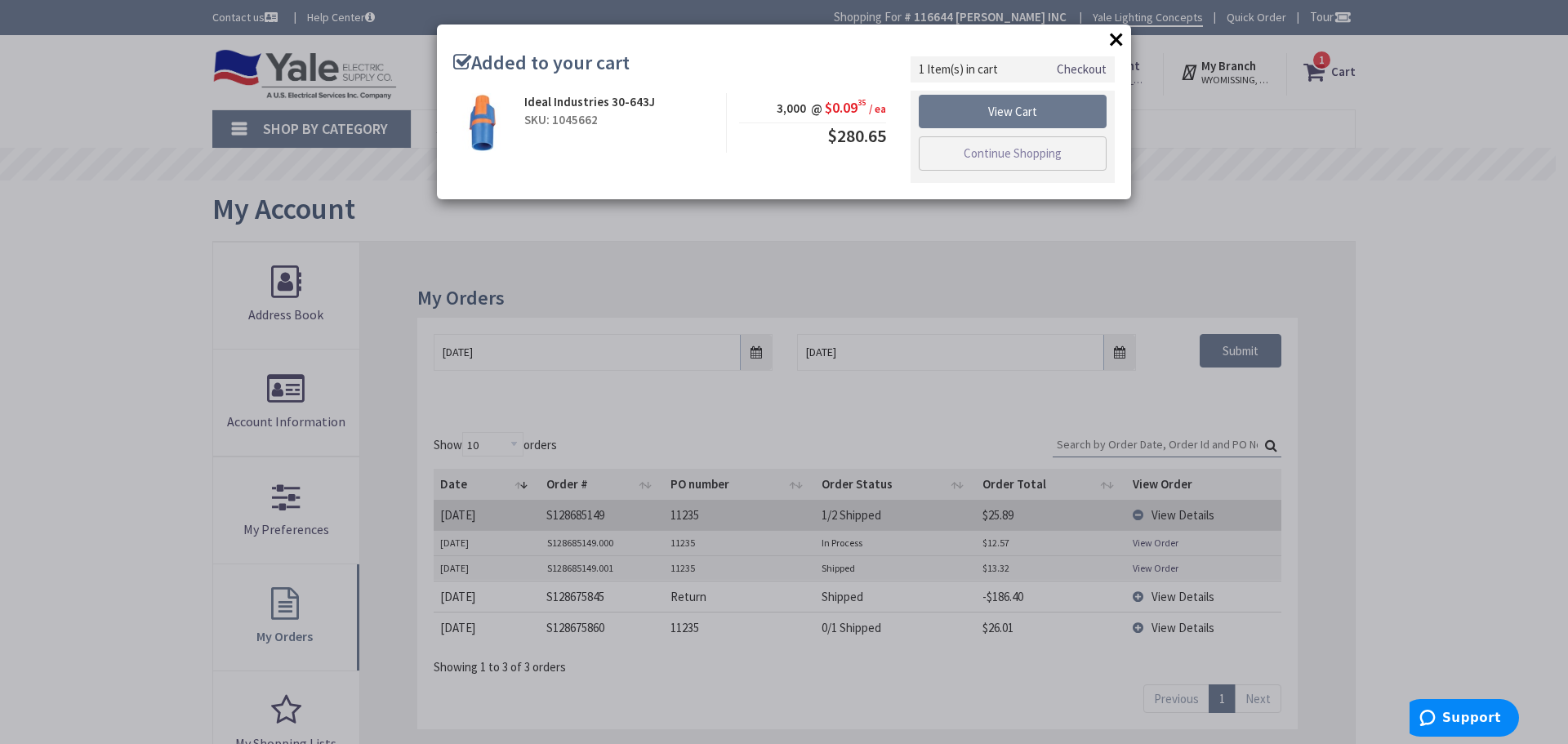
click at [1091, 62] on link "Checkout" at bounding box center [1081, 68] width 50 height 17
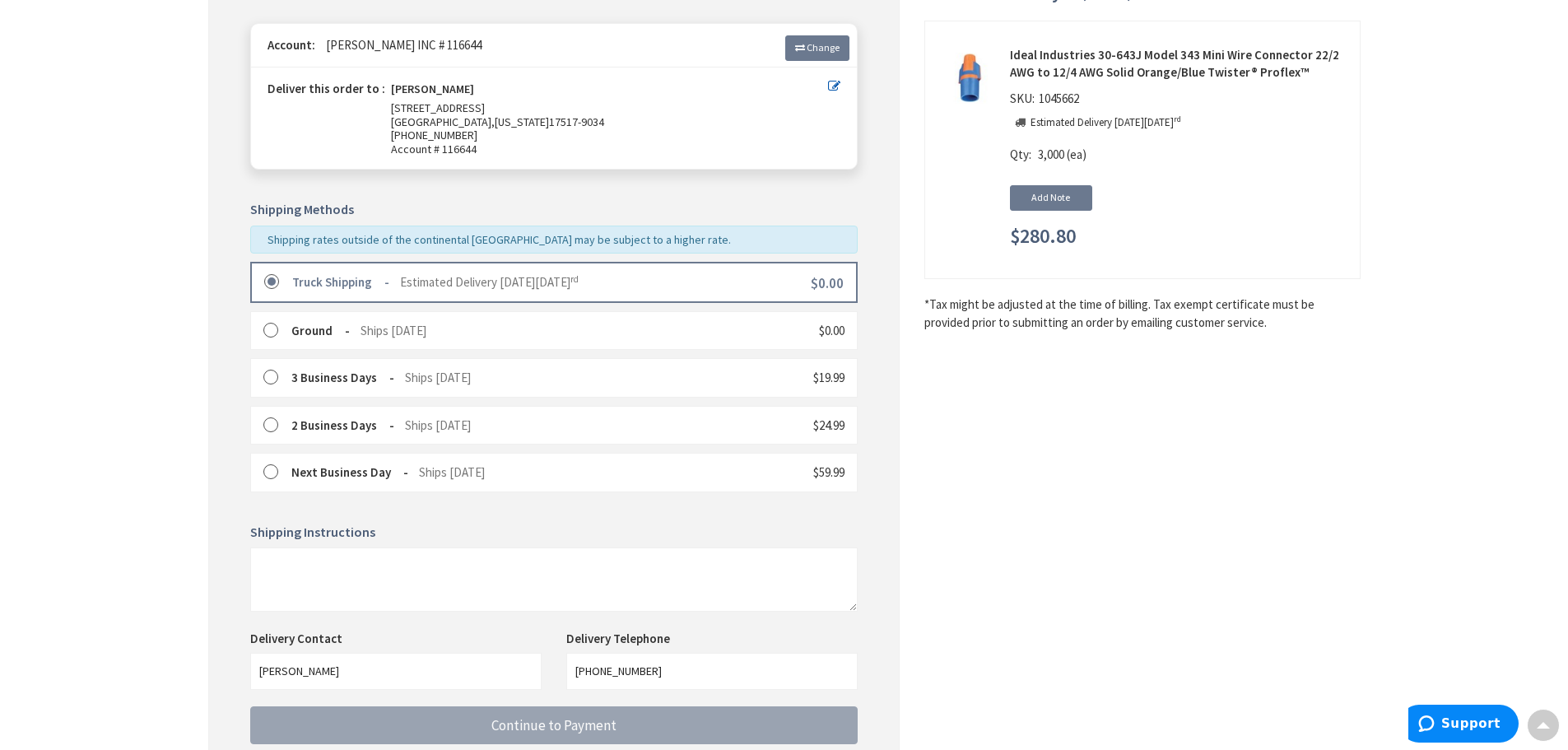
scroll to position [329, 0]
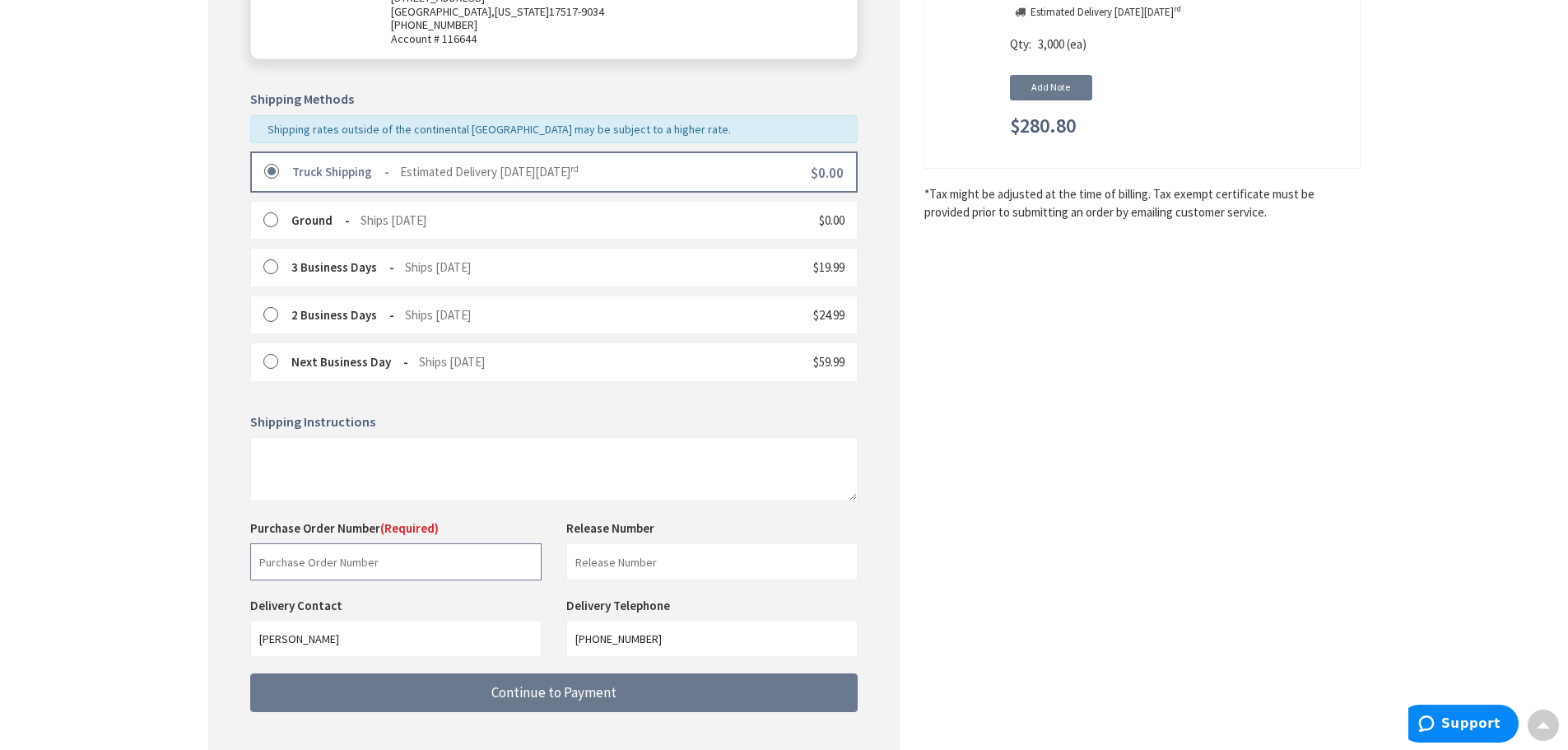
click at [442, 548] on input "text" at bounding box center [395, 561] width 291 height 37
type input "stock"
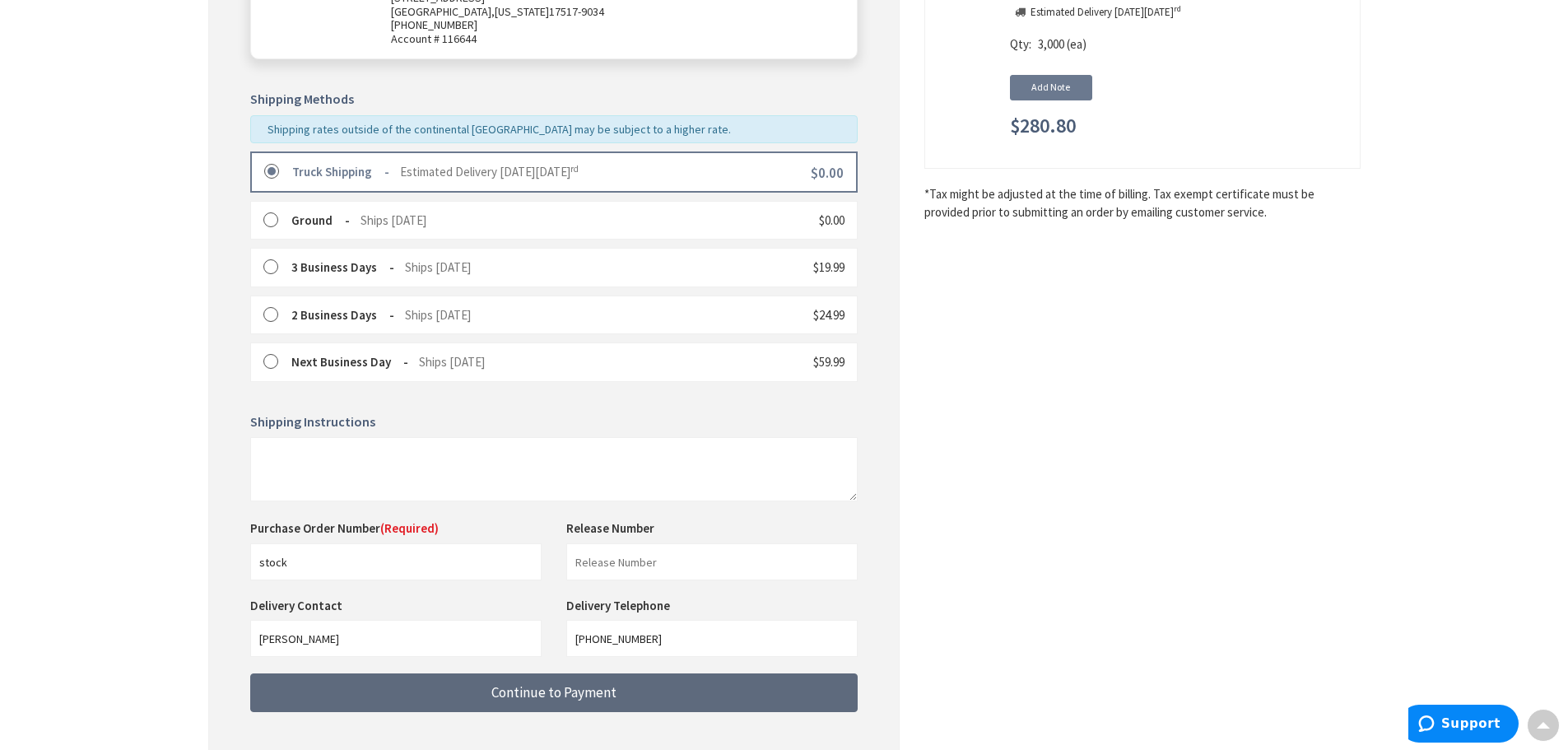
click at [478, 693] on button "Continue to Payment" at bounding box center [554, 693] width 608 height 39
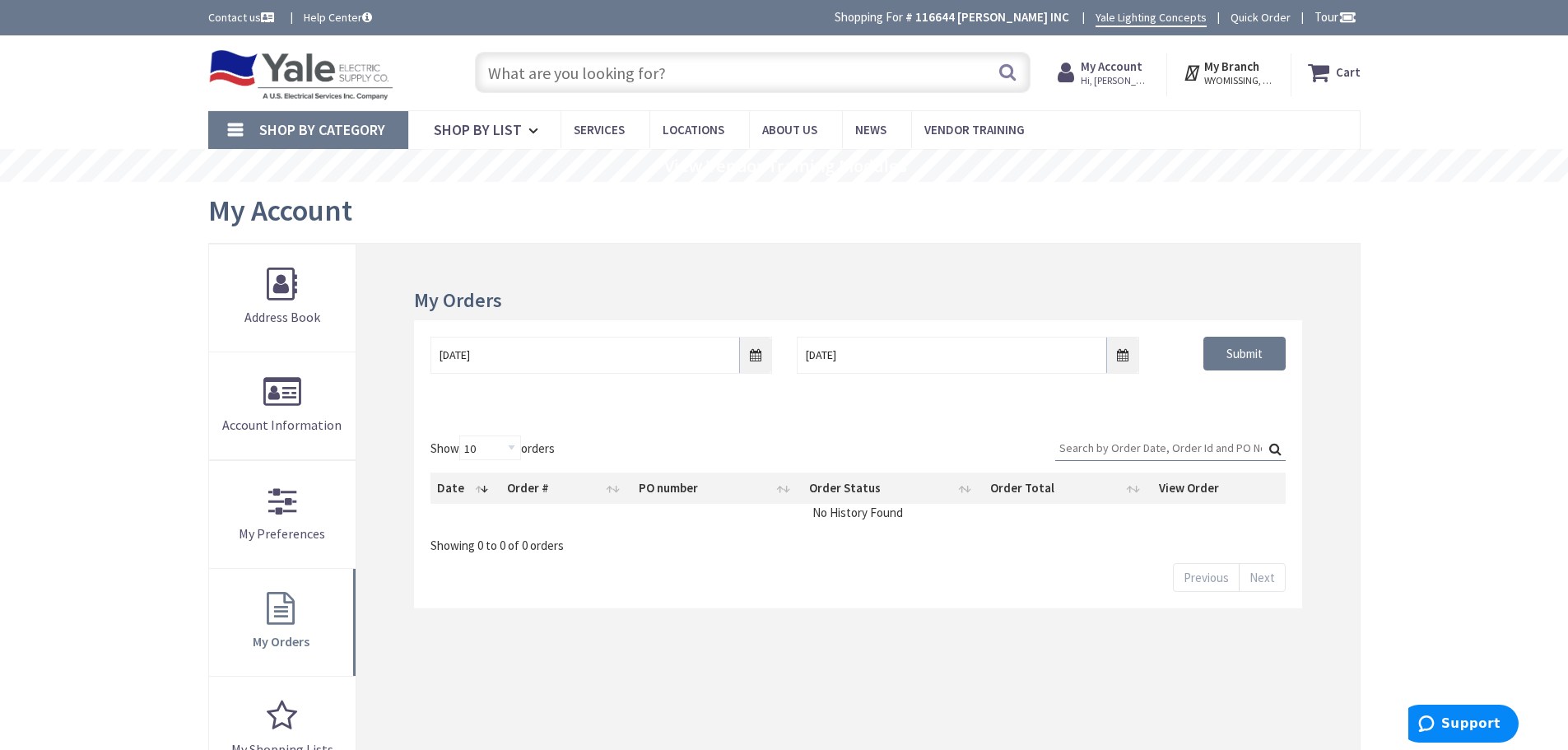
click at [614, 75] on input "text" at bounding box center [753, 72] width 556 height 41
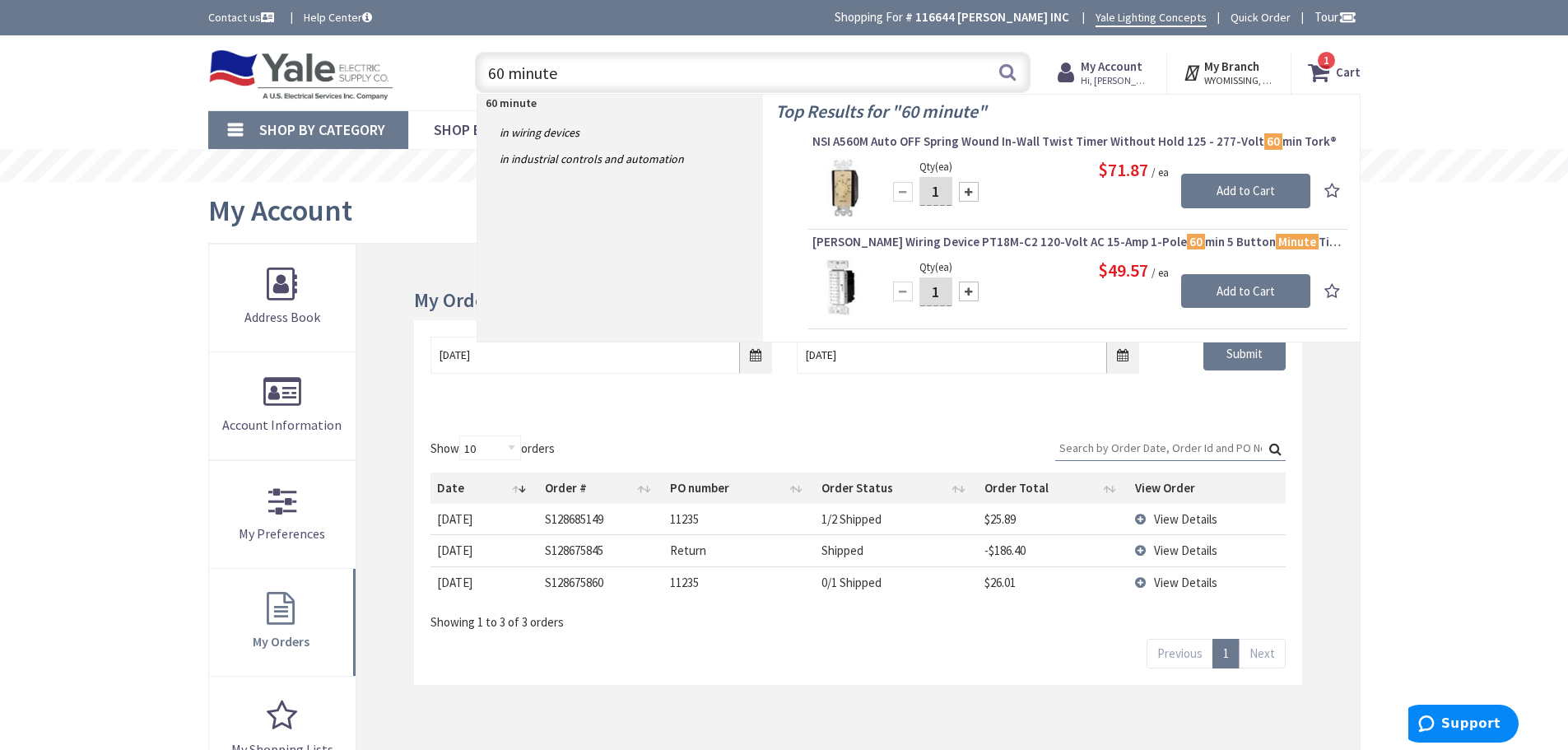
type input "60 minute"
click at [944, 290] on input "1" at bounding box center [935, 291] width 33 height 29
type input "4"
click at [1238, 281] on input "Add to Cart" at bounding box center [1245, 291] width 129 height 35
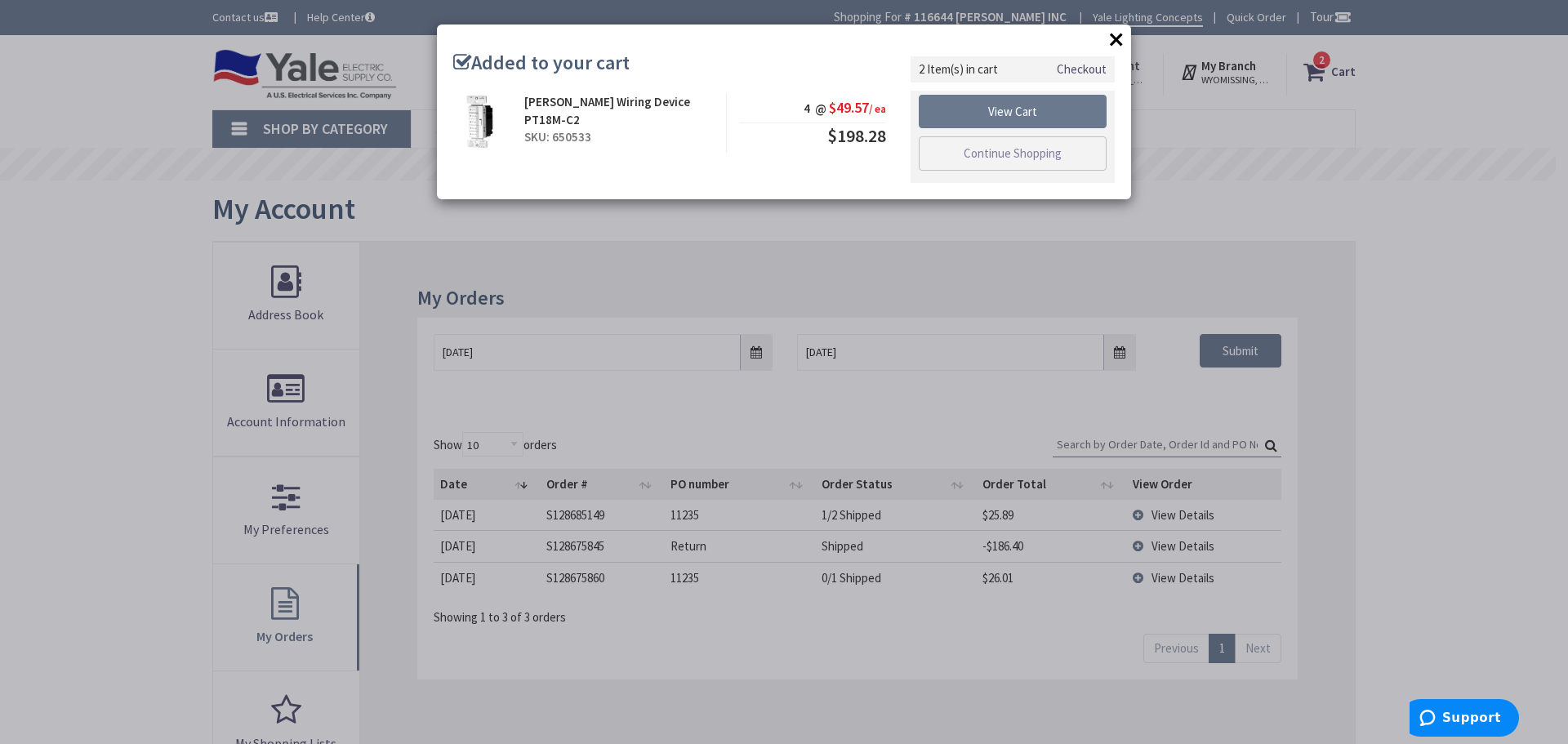
click at [1083, 67] on link "Checkout" at bounding box center [1081, 68] width 50 height 17
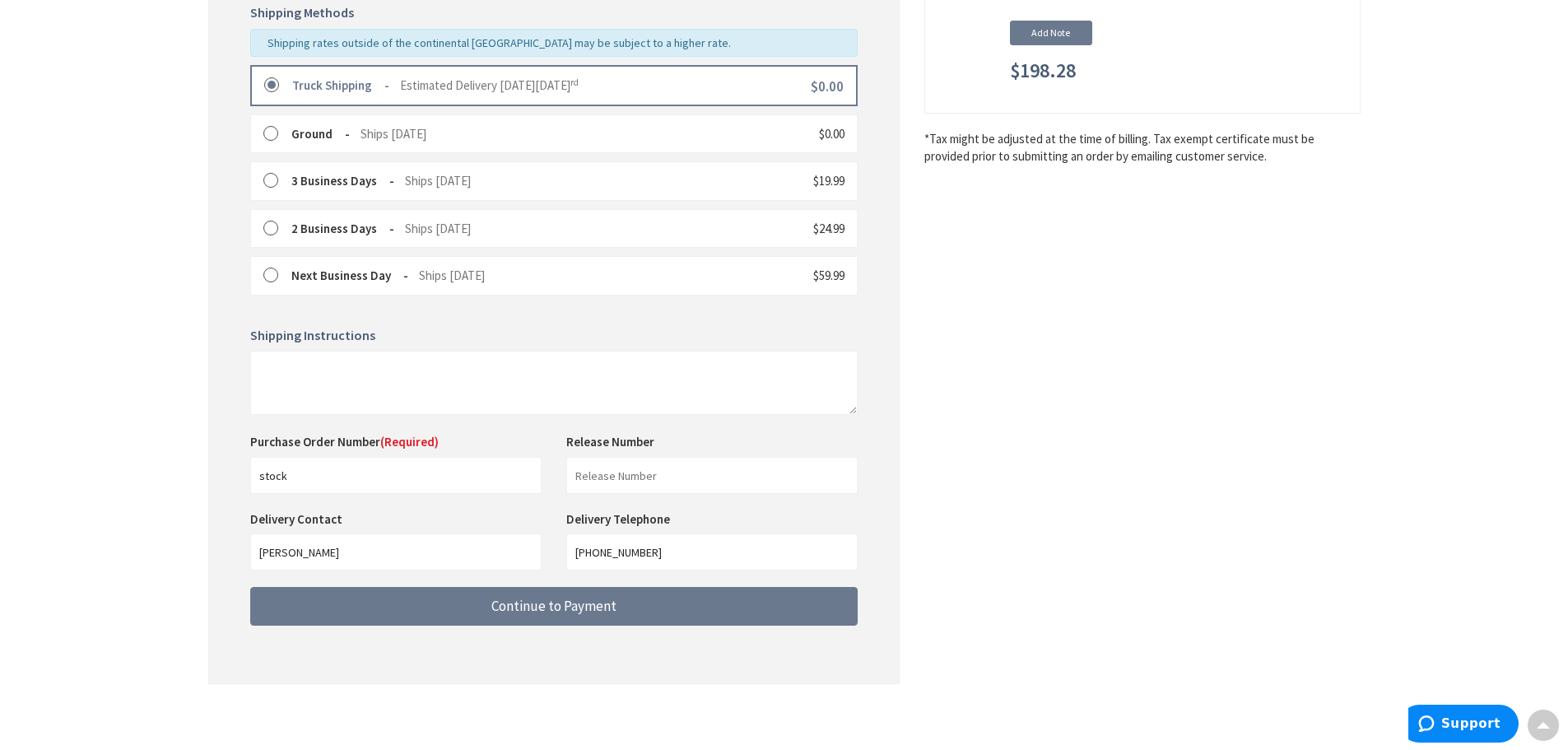
scroll to position [420, 0]
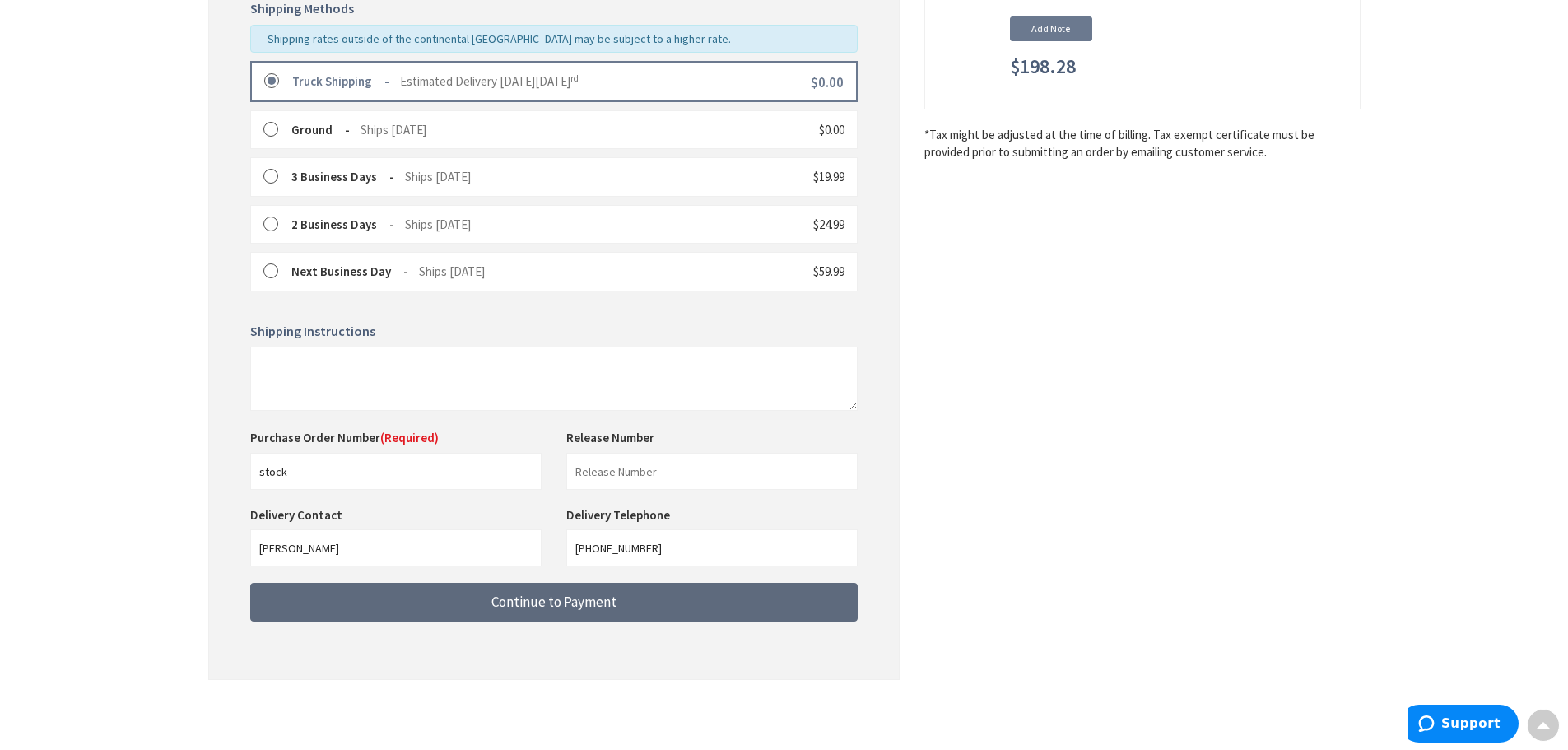
click at [538, 604] on span "Continue to Payment" at bounding box center [554, 602] width 125 height 18
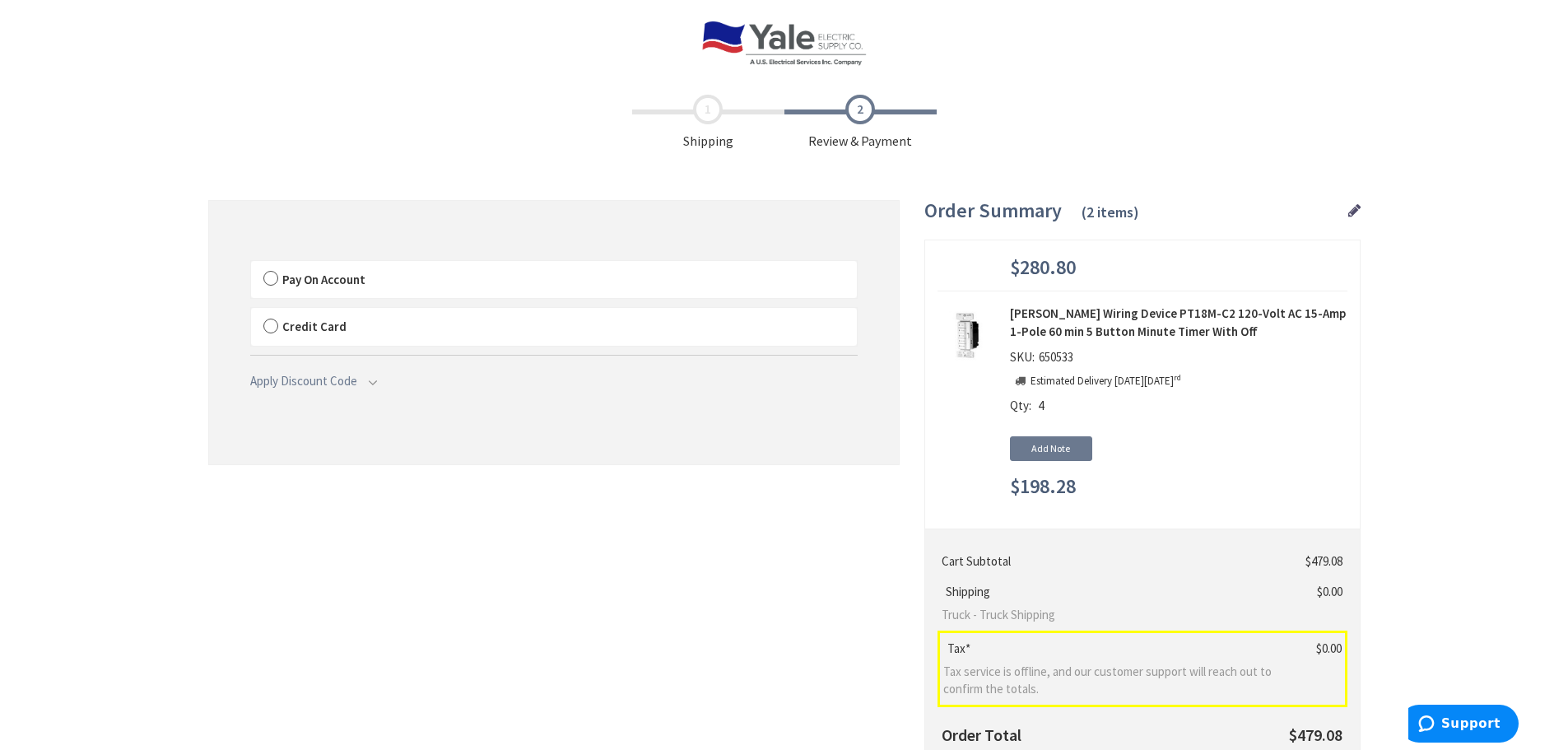
click at [342, 294] on label "Pay On Account" at bounding box center [554, 280] width 606 height 38
click at [251, 264] on input "Pay On Account" at bounding box center [251, 264] width 0 height 0
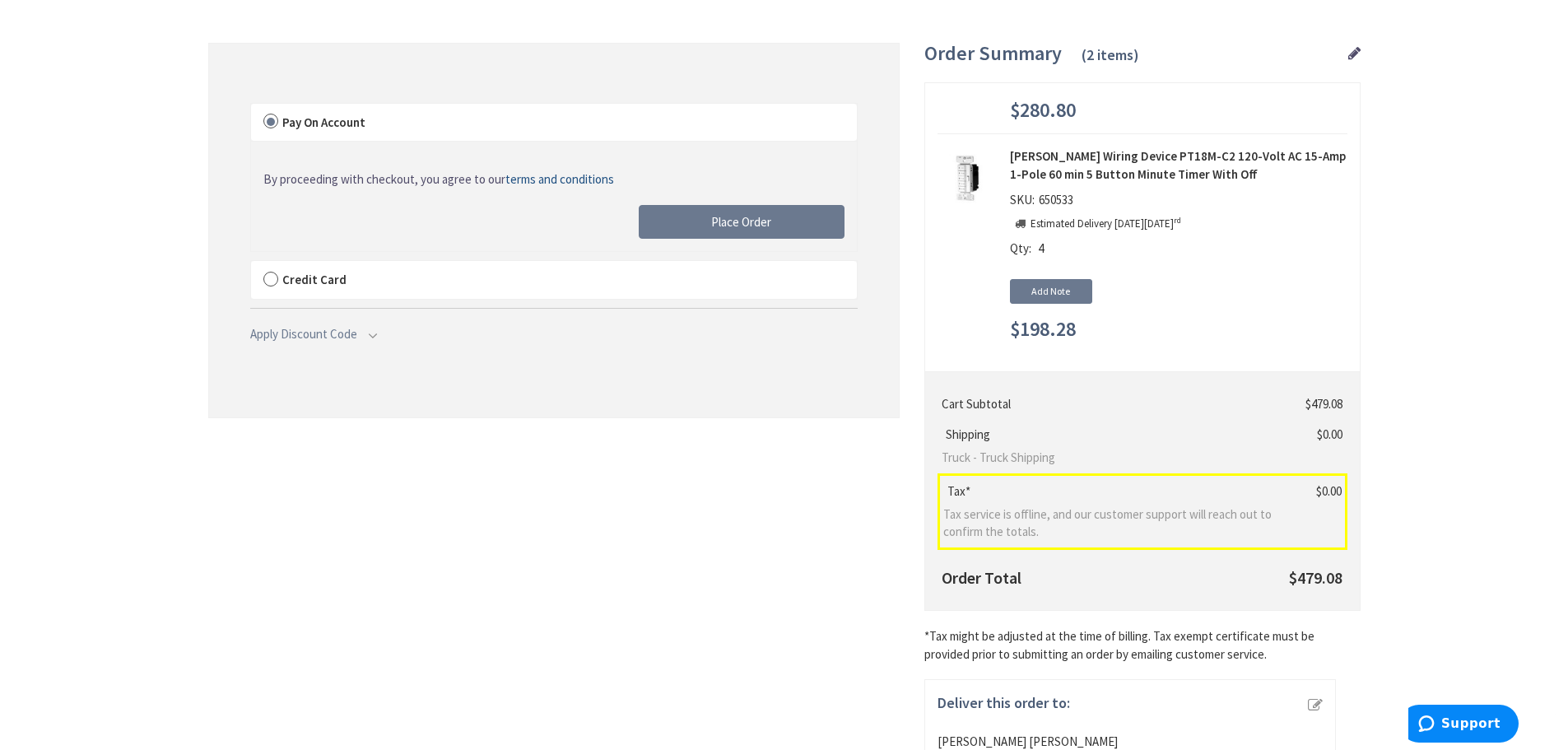
scroll to position [165, 0]
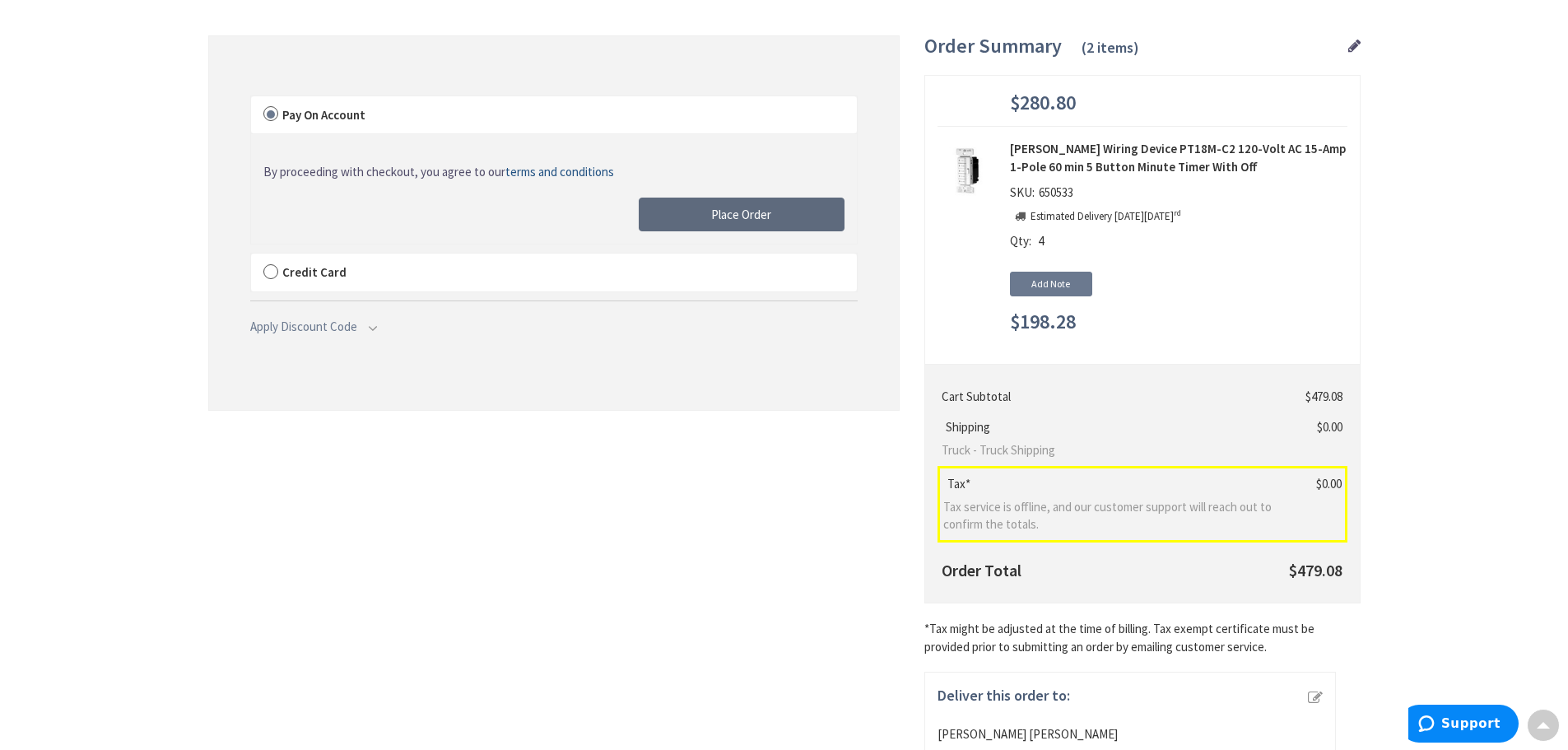
click at [793, 215] on button "Place Order" at bounding box center [742, 215] width 206 height 35
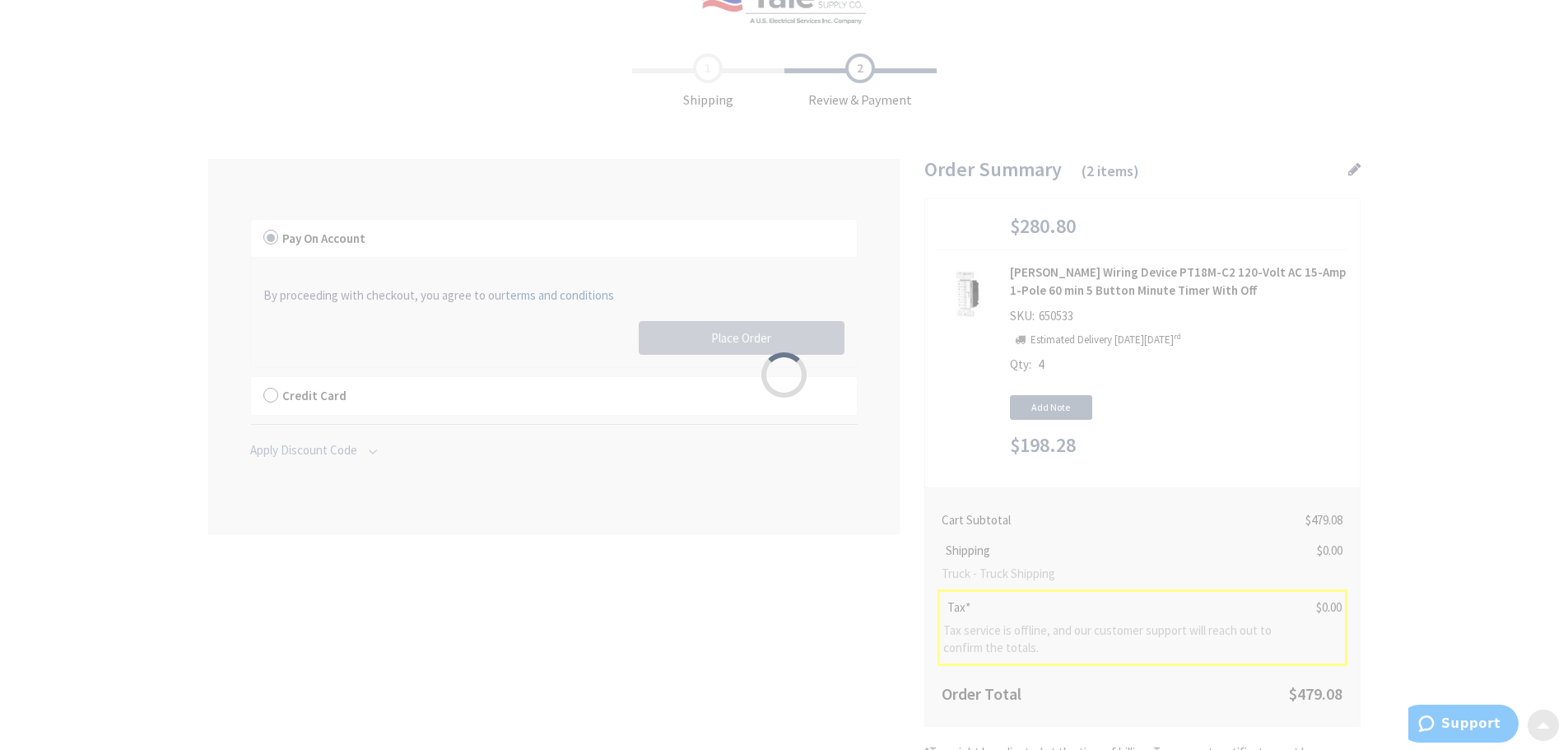
scroll to position [0, 0]
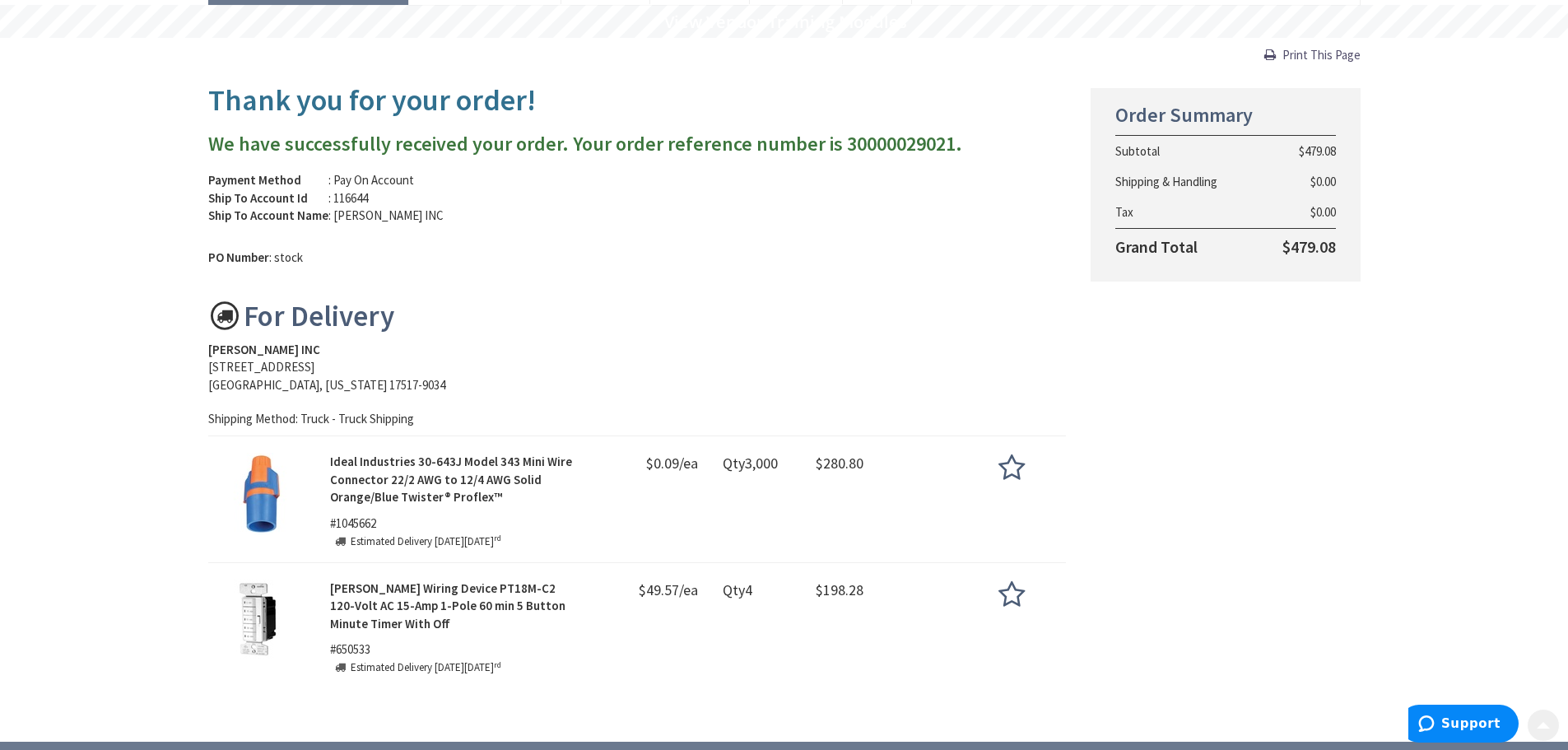
scroll to position [165, 0]
